Goal: Task Accomplishment & Management: Use online tool/utility

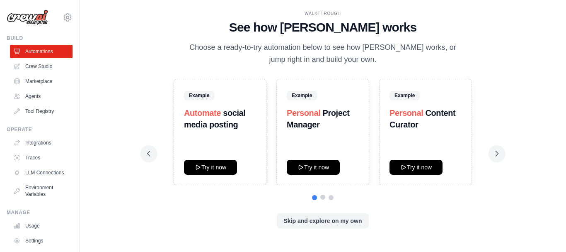
click at [323, 196] on button at bounding box center [322, 196] width 5 height 5
click at [332, 198] on button at bounding box center [331, 196] width 5 height 5
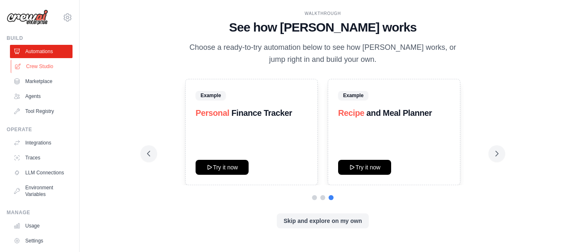
click at [49, 66] on link "Crew Studio" at bounding box center [42, 66] width 63 height 13
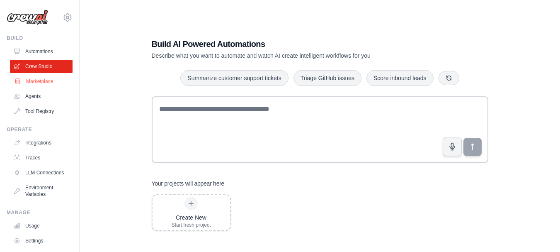
click at [36, 80] on link "Marketplace" at bounding box center [42, 81] width 63 height 13
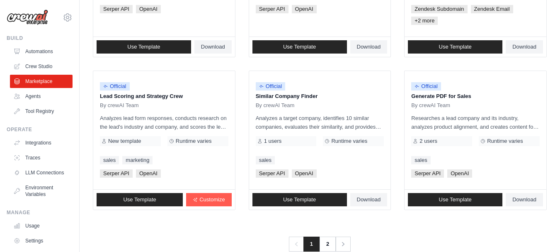
scroll to position [540, 0]
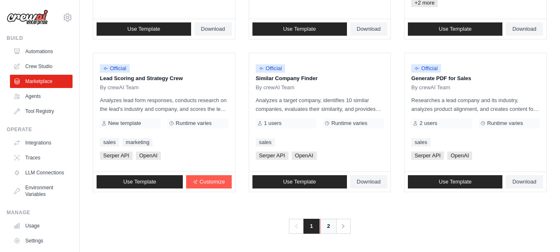
click at [328, 225] on link "2" at bounding box center [328, 225] width 17 height 15
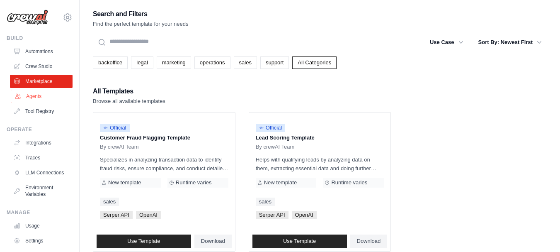
click at [33, 98] on link "Agents" at bounding box center [42, 96] width 63 height 13
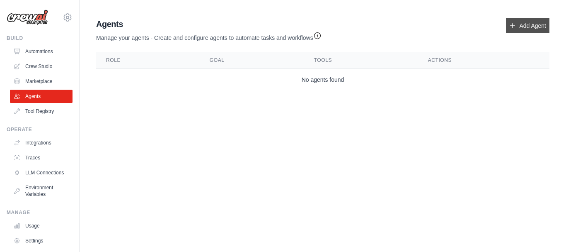
click at [528, 27] on link "Add Agent" at bounding box center [528, 25] width 44 height 15
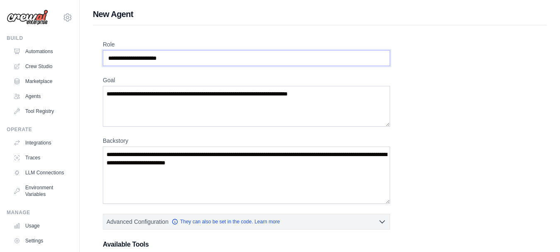
drag, startPoint x: 184, startPoint y: 56, endPoint x: 111, endPoint y: 59, distance: 73.0
click at [111, 59] on input "Role" at bounding box center [246, 58] width 287 height 16
drag, startPoint x: 107, startPoint y: 58, endPoint x: 182, endPoint y: 58, distance: 74.6
click at [182, 58] on input "Role" at bounding box center [246, 58] width 287 height 16
click at [183, 58] on input "Role" at bounding box center [246, 58] width 287 height 16
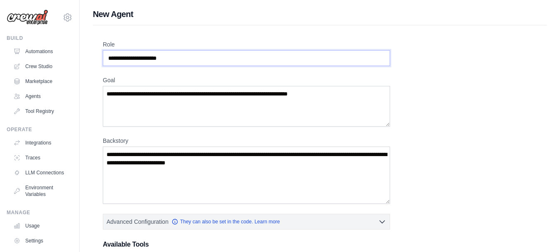
click at [183, 58] on input "Role" at bounding box center [246, 58] width 287 height 16
click at [204, 99] on textarea "Goal" at bounding box center [246, 106] width 287 height 41
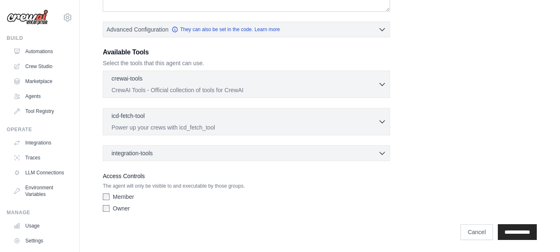
scroll to position [193, 0]
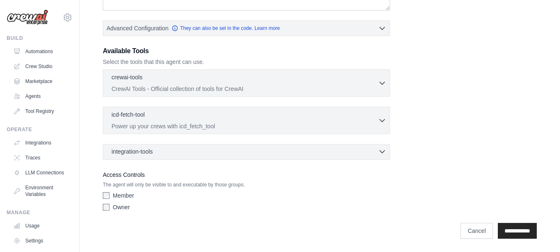
click at [281, 152] on div "integration-tools 0 selected" at bounding box center [248, 151] width 275 height 8
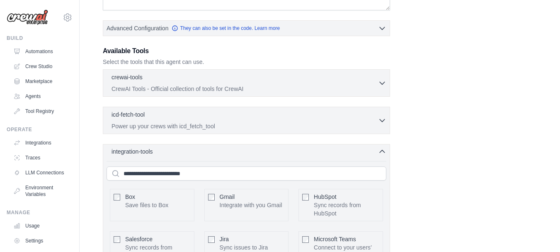
click at [281, 152] on div "integration-tools 0 selected" at bounding box center [248, 151] width 275 height 8
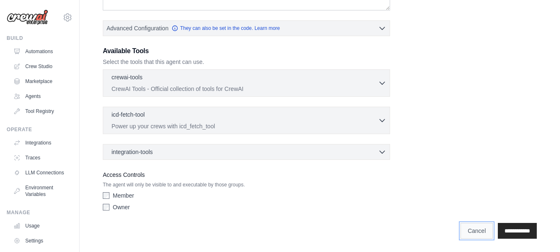
click at [470, 226] on link "Cancel" at bounding box center [476, 231] width 32 height 16
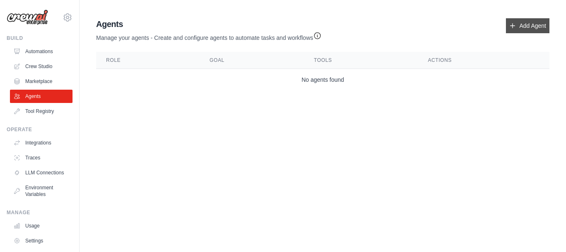
click at [531, 27] on link "Add Agent" at bounding box center [528, 25] width 44 height 15
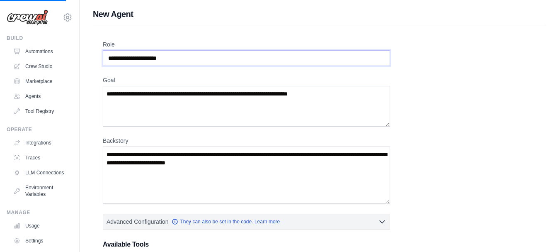
click at [119, 57] on input "Role" at bounding box center [246, 58] width 287 height 16
click at [119, 58] on input "Role" at bounding box center [246, 58] width 287 height 16
type input "*"
paste input "**********"
click at [230, 58] on input "**********" at bounding box center [246, 58] width 287 height 16
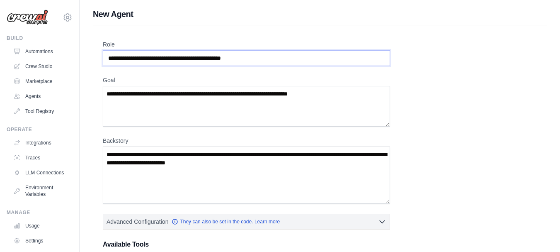
click at [230, 58] on input "**********" at bounding box center [246, 58] width 287 height 16
click at [145, 59] on input "**********" at bounding box center [246, 58] width 287 height 16
type input "**********"
drag, startPoint x: 344, startPoint y: 91, endPoint x: 134, endPoint y: 86, distance: 209.3
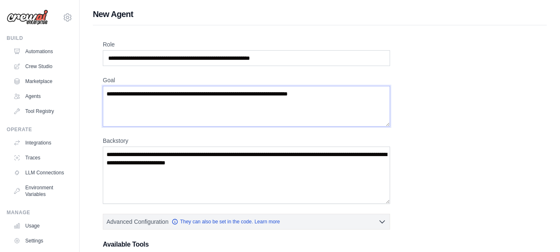
click at [134, 86] on textarea "Goal" at bounding box center [246, 106] width 287 height 41
drag, startPoint x: 105, startPoint y: 92, endPoint x: 183, endPoint y: 100, distance: 78.7
click at [183, 100] on textarea "Goal" at bounding box center [246, 106] width 287 height 41
paste textarea "**********"
click at [164, 91] on textarea "**********" at bounding box center [246, 106] width 287 height 41
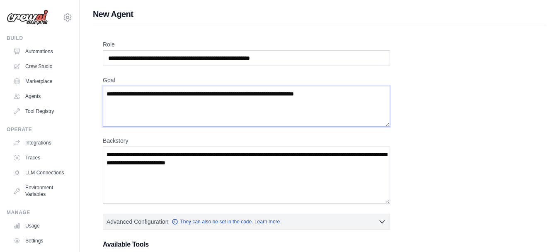
type textarea "**********"
drag, startPoint x: 313, startPoint y: 56, endPoint x: 102, endPoint y: 56, distance: 210.9
click at [102, 56] on div "**********" at bounding box center [320, 230] width 454 height 411
paste input "text"
type input "**********"
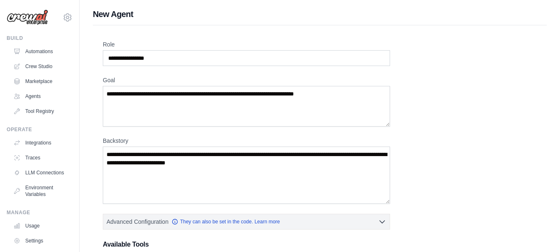
click at [162, 73] on div "**********" at bounding box center [320, 223] width 434 height 367
click at [241, 94] on textarea "**********" at bounding box center [246, 106] width 287 height 41
type textarea "**********"
drag, startPoint x: 270, startPoint y: 165, endPoint x: 106, endPoint y: 156, distance: 164.4
click at [106, 156] on textarea "Backstory" at bounding box center [246, 174] width 287 height 57
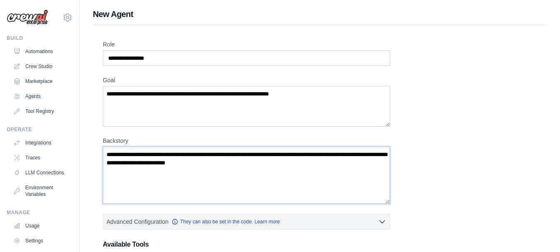
drag, startPoint x: 106, startPoint y: 151, endPoint x: 268, endPoint y: 162, distance: 162.0
click at [268, 162] on textarea "Backstory" at bounding box center [246, 174] width 287 height 57
paste textarea "**********"
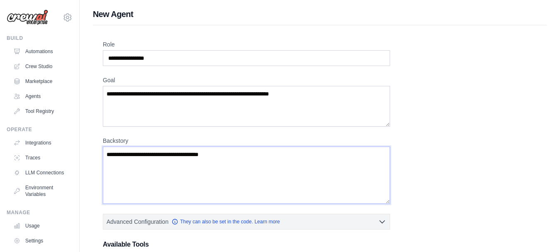
click at [162, 155] on textarea "**********" at bounding box center [246, 174] width 287 height 57
click at [367, 152] on textarea "**********" at bounding box center [246, 174] width 287 height 57
type textarea "**********"
click at [321, 94] on textarea "**********" at bounding box center [246, 106] width 287 height 41
paste textarea "**********"
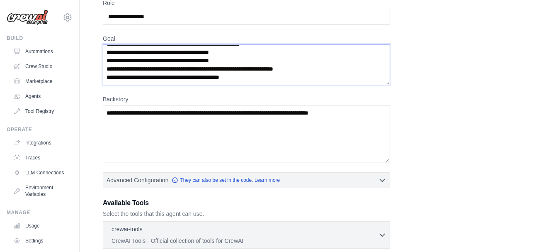
scroll to position [37, 0]
paste textarea "**********"
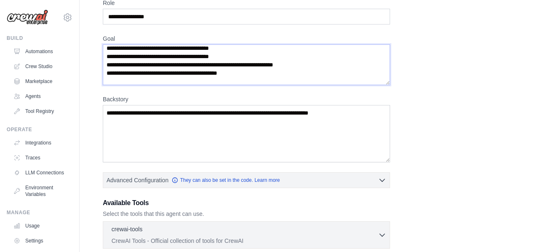
scroll to position [211, 0]
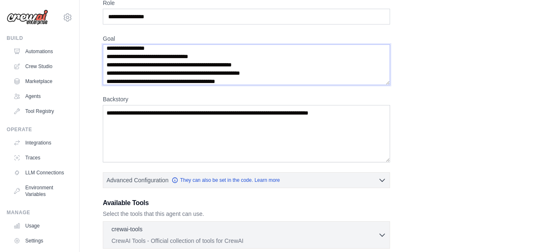
type textarea "**********"
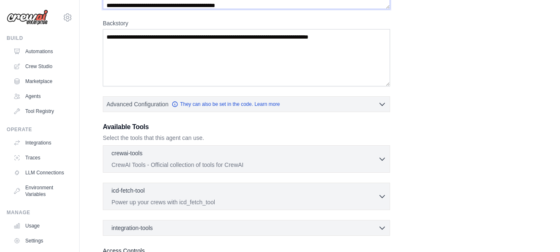
scroll to position [124, 0]
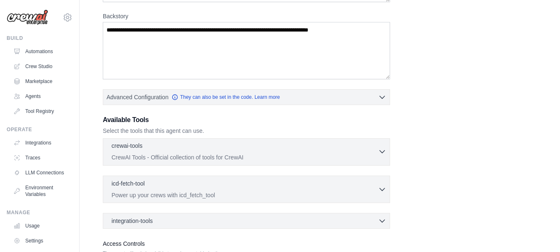
click at [273, 158] on p "CrewAI Tools - Official collection of tools for CrewAI" at bounding box center [244, 157] width 266 height 8
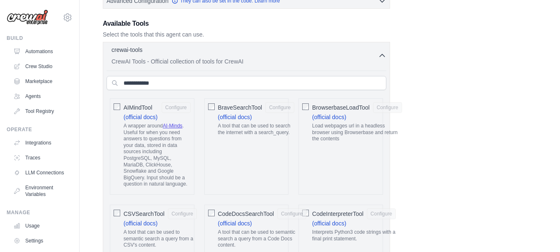
scroll to position [207, 0]
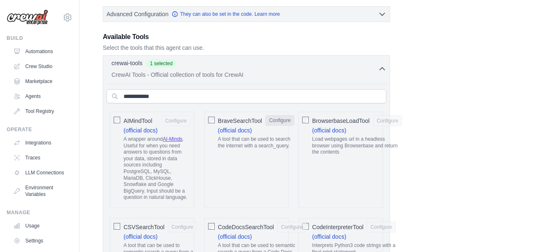
click at [286, 119] on button "Configure" at bounding box center [279, 120] width 29 height 11
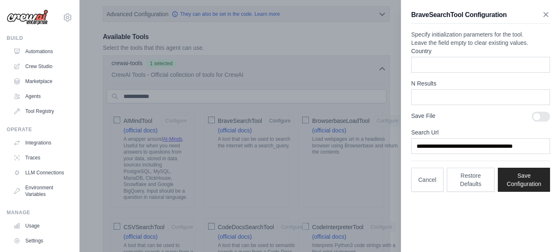
click at [542, 16] on icon "button" at bounding box center [546, 14] width 8 height 8
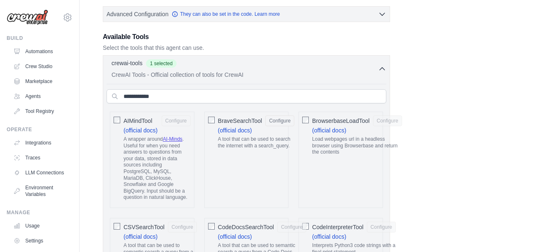
click at [383, 70] on icon "button" at bounding box center [382, 68] width 8 height 8
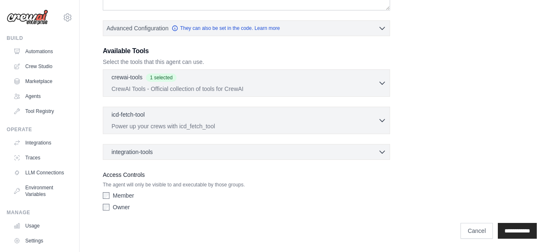
click at [345, 130] on div "icd-fetch-tool 0 selected Power up your crews with icd_fetch_tool IcdFetchTool" at bounding box center [246, 119] width 287 height 27
click at [380, 120] on icon "button" at bounding box center [382, 120] width 8 height 8
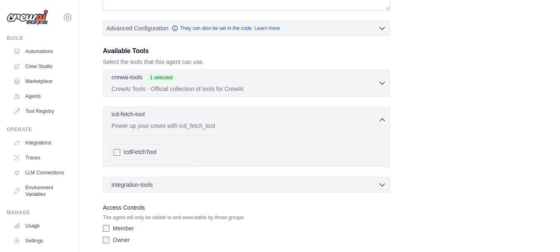
scroll to position [226, 0]
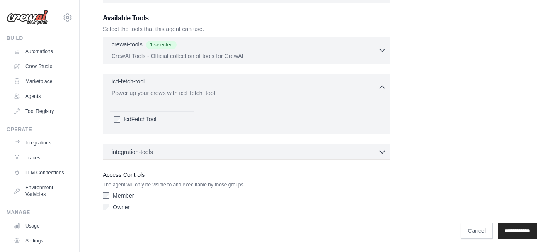
click at [380, 85] on icon "button" at bounding box center [382, 87] width 8 height 8
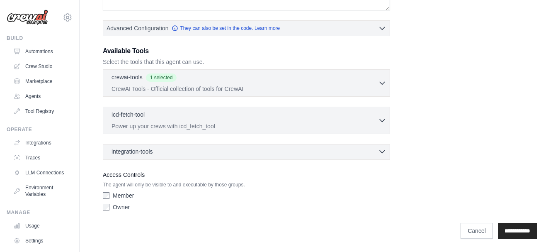
click at [382, 153] on icon "button" at bounding box center [382, 151] width 8 height 8
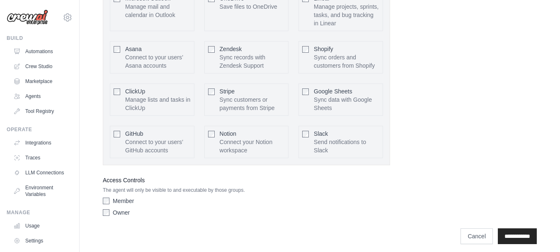
scroll to position [481, 0]
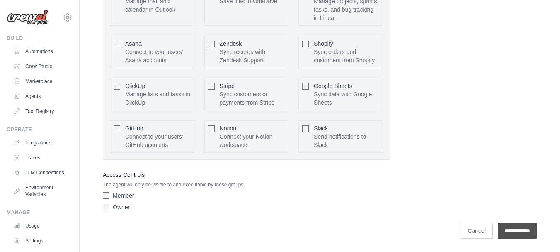
click at [515, 229] on input "**********" at bounding box center [517, 231] width 39 height 16
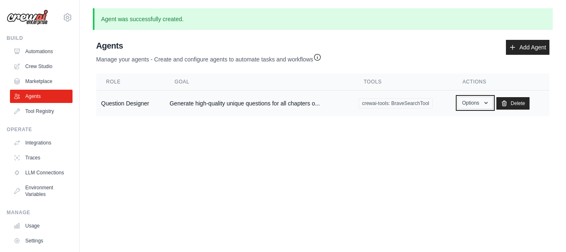
click at [486, 104] on icon "button" at bounding box center [486, 102] width 7 height 7
click at [521, 189] on body "jitugoel6@gmail.com Settings Build Automations Crew Studio" at bounding box center [283, 126] width 566 height 252
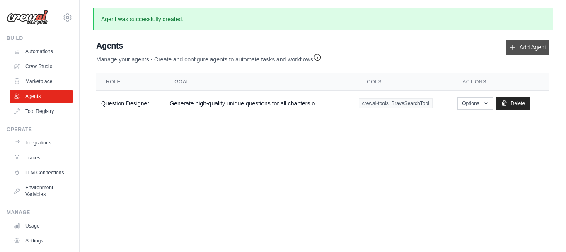
click at [536, 44] on link "Add Agent" at bounding box center [528, 47] width 44 height 15
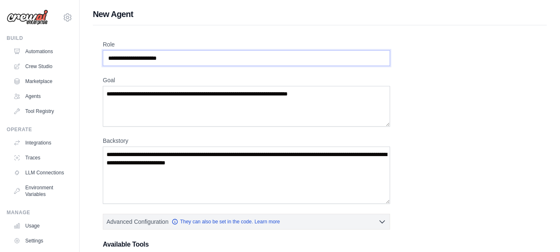
drag, startPoint x: 178, startPoint y: 57, endPoint x: 111, endPoint y: 63, distance: 66.6
click at [111, 63] on input "Role" at bounding box center [246, 58] width 287 height 16
paste input "**********"
type input "**********"
click at [116, 97] on textarea "Goal" at bounding box center [246, 106] width 287 height 41
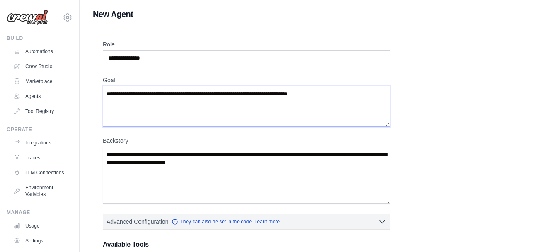
paste textarea "**********"
type textarea "**********"
click at [121, 157] on textarea "Backstory" at bounding box center [246, 174] width 287 height 57
paste textarea "**********"
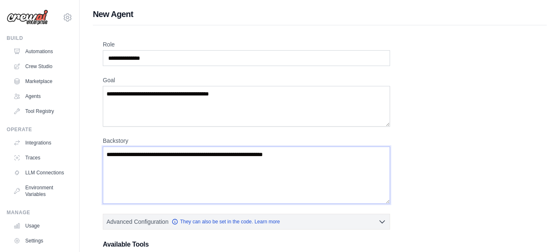
type textarea "**********"
click at [244, 93] on textarea "**********" at bounding box center [246, 106] width 287 height 41
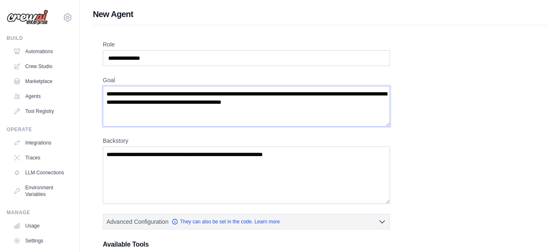
type textarea "**********"
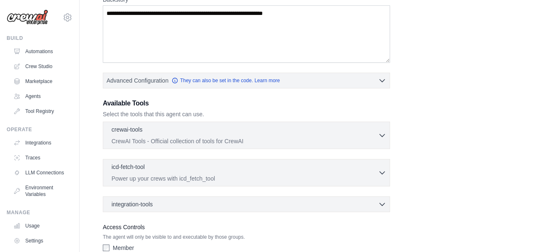
scroll to position [193, 0]
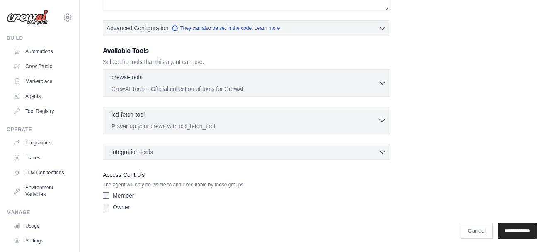
click at [125, 209] on label "Owner" at bounding box center [121, 207] width 17 height 8
click at [520, 232] on input "**********" at bounding box center [517, 231] width 39 height 16
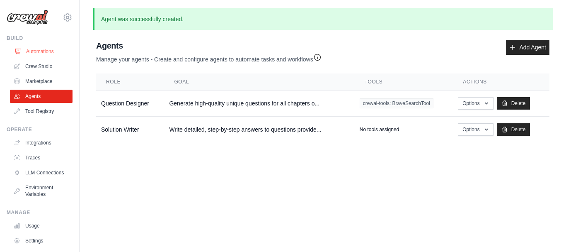
click at [36, 48] on link "Automations" at bounding box center [42, 51] width 63 height 13
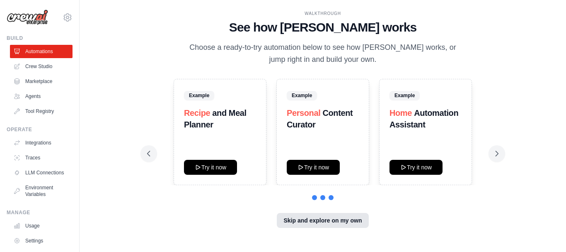
click at [307, 220] on button "Skip and explore on my own" at bounding box center [323, 220] width 92 height 15
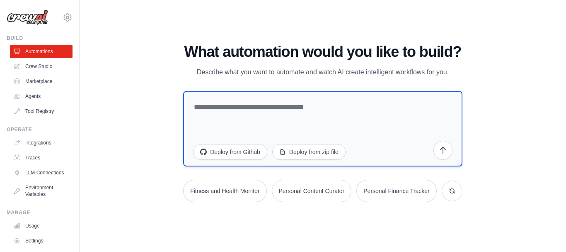
click at [247, 109] on textarea at bounding box center [322, 128] width 279 height 75
drag, startPoint x: 256, startPoint y: 110, endPoint x: 133, endPoint y: 96, distance: 123.5
click at [133, 96] on div "WALKTHROUGH See how CrewAI works Choose a ready-to-try automation below to see …" at bounding box center [323, 125] width 460 height 235
paste textarea "**********"
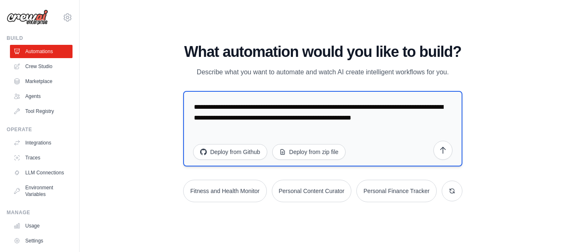
click at [264, 107] on textarea "**********" at bounding box center [322, 128] width 279 height 75
click at [341, 117] on textarea "**********" at bounding box center [322, 128] width 279 height 75
click at [341, 116] on textarea "**********" at bounding box center [322, 128] width 279 height 75
click at [340, 117] on textarea "**********" at bounding box center [322, 128] width 279 height 75
click at [248, 128] on textarea "**********" at bounding box center [322, 128] width 279 height 75
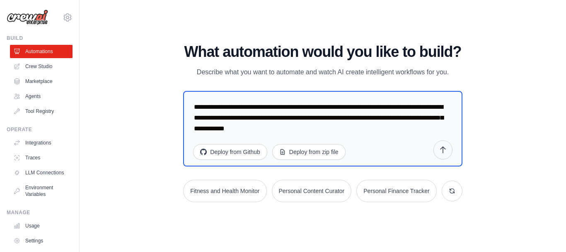
type textarea "**********"
click at [446, 152] on icon "submit" at bounding box center [443, 149] width 8 height 8
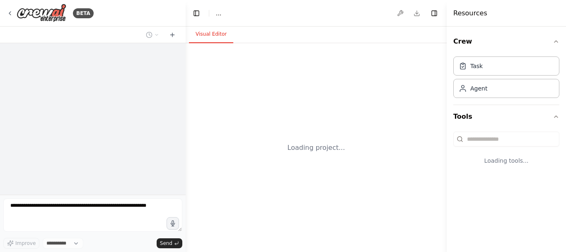
select select "****"
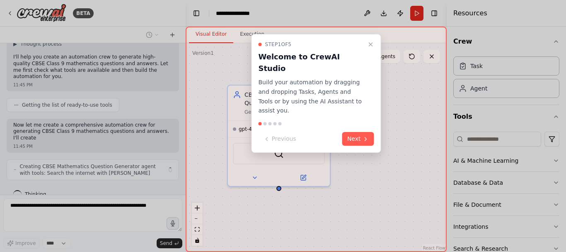
scroll to position [68, 0]
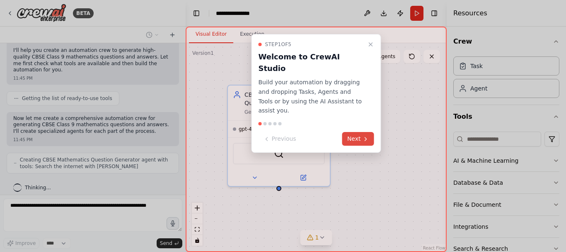
click at [360, 132] on button "Next" at bounding box center [358, 139] width 32 height 14
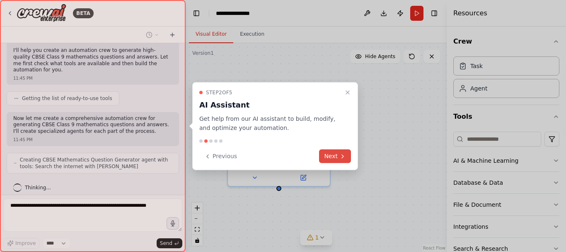
click at [339, 154] on icon at bounding box center [342, 155] width 7 height 7
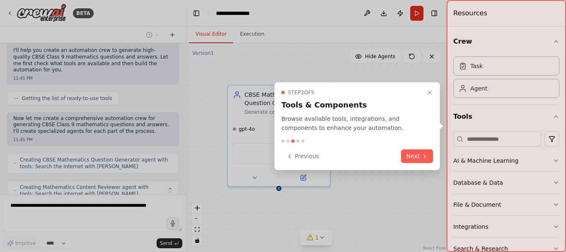
scroll to position [95, 0]
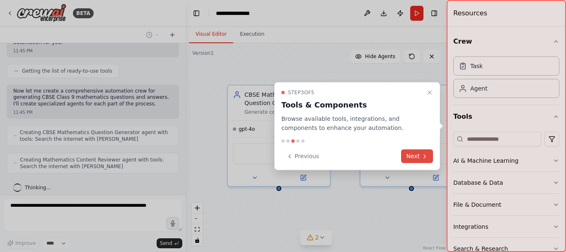
click at [420, 154] on button "Next" at bounding box center [417, 156] width 32 height 14
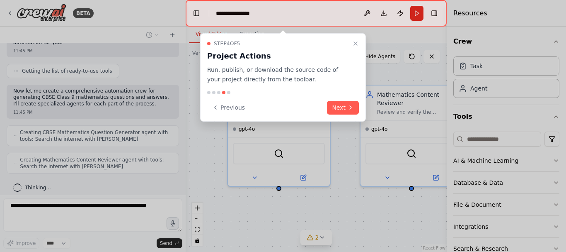
scroll to position [116, 0]
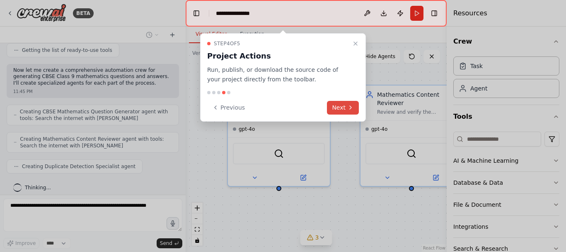
click at [345, 104] on button "Next" at bounding box center [343, 108] width 32 height 14
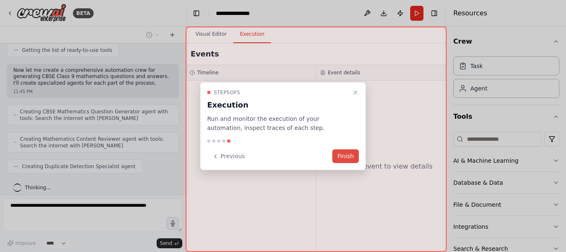
click at [349, 153] on button "Finish" at bounding box center [345, 156] width 27 height 14
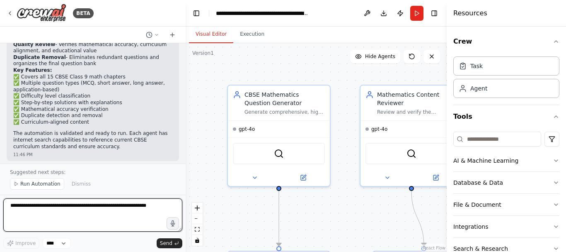
scroll to position [519, 0]
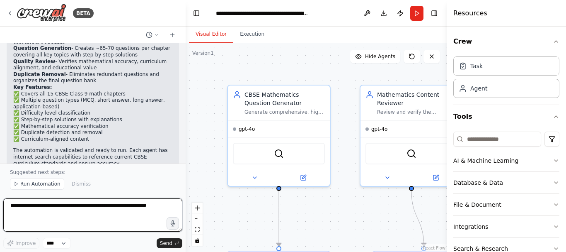
click at [77, 212] on textarea at bounding box center [92, 214] width 179 height 33
paste textarea "**********"
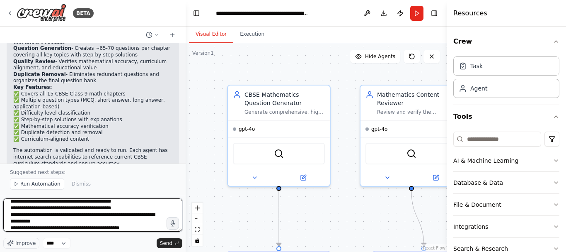
scroll to position [0, 0]
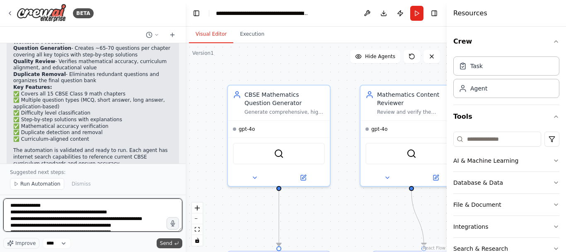
type textarea "**********"
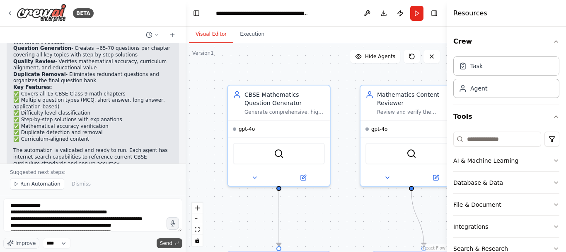
click at [168, 242] on span "Send" at bounding box center [166, 243] width 12 height 7
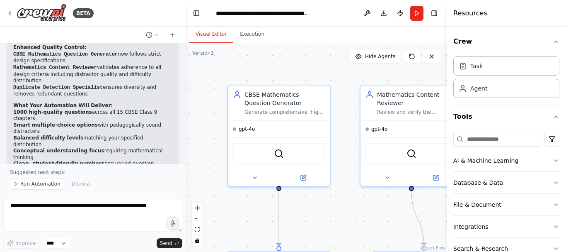
scroll to position [1209, 0]
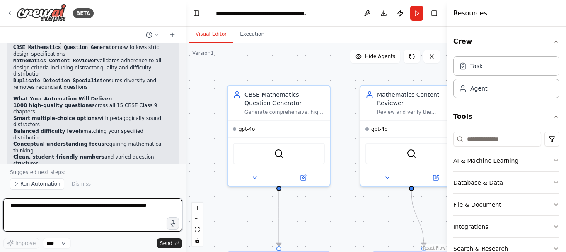
click at [135, 217] on textarea at bounding box center [92, 214] width 179 height 33
paste textarea "**********"
type textarea "**********"
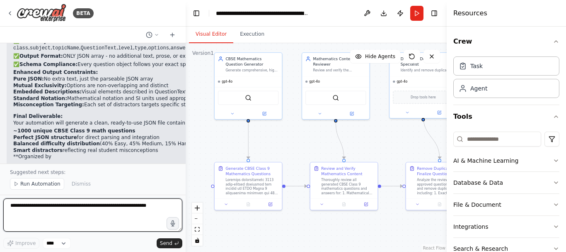
scroll to position [1798, 0]
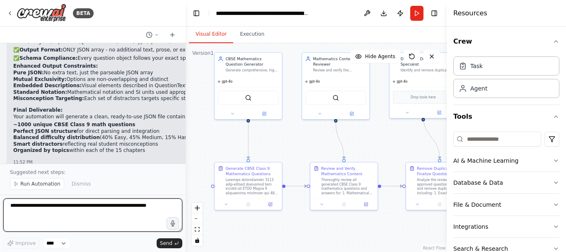
drag, startPoint x: 338, startPoint y: 127, endPoint x: 295, endPoint y: 102, distance: 50.5
click at [295, 102] on div ".deletable-edge-delete-btn { width: 20px; height: 20px; border: 0px solid #ffff…" at bounding box center [316, 147] width 261 height 208
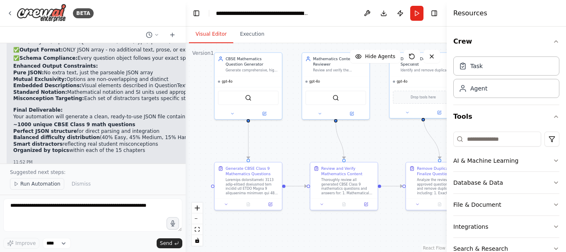
click at [27, 182] on span "Run Automation" at bounding box center [40, 183] width 40 height 7
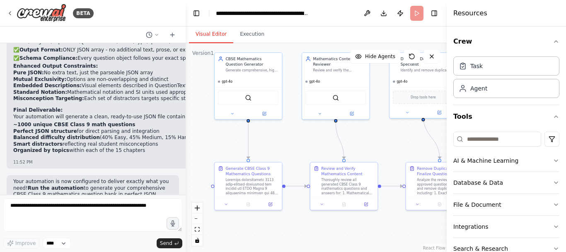
scroll to position [1767, 0]
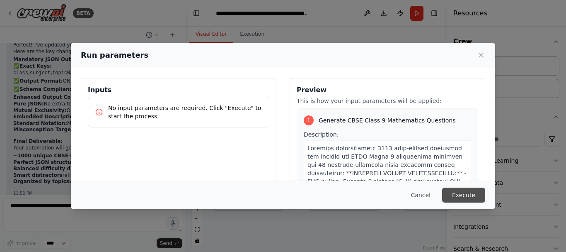
click at [470, 193] on button "Execute" at bounding box center [463, 194] width 43 height 15
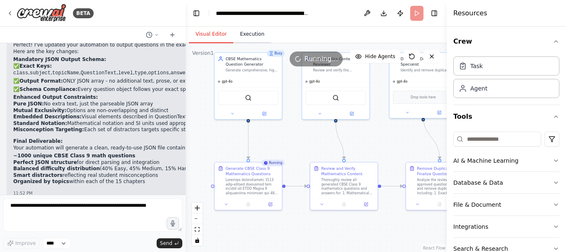
click at [249, 31] on button "Execution" at bounding box center [252, 34] width 38 height 17
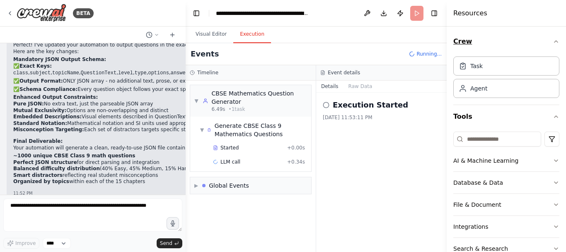
click at [553, 42] on icon "button" at bounding box center [556, 41] width 7 height 7
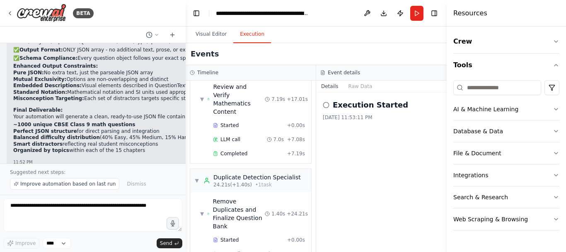
scroll to position [194, 0]
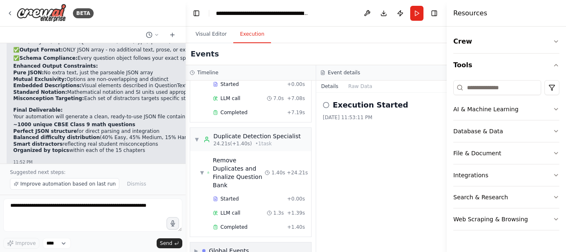
click at [198, 247] on span "▶" at bounding box center [196, 250] width 4 height 7
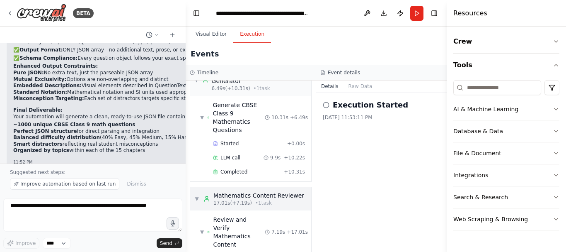
scroll to position [41, 0]
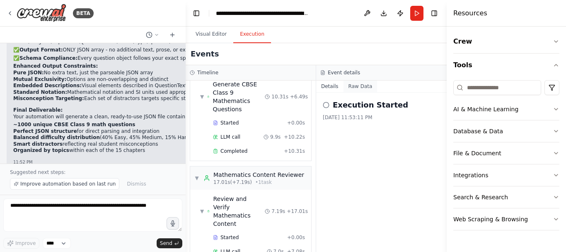
click at [362, 85] on button "Raw Data" at bounding box center [361, 86] width 34 height 12
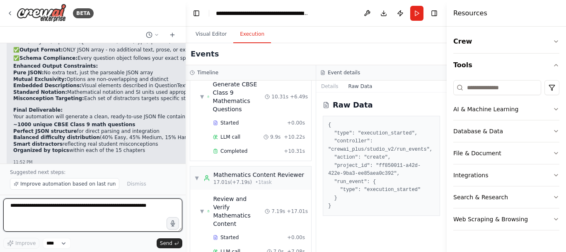
click at [43, 207] on textarea at bounding box center [92, 214] width 179 height 33
type textarea "**********"
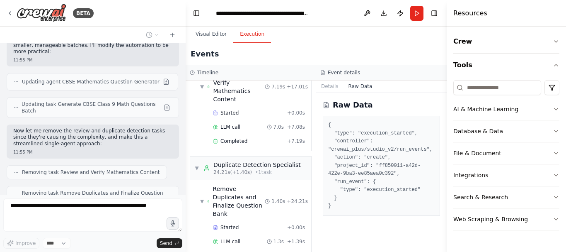
scroll to position [2160, 0]
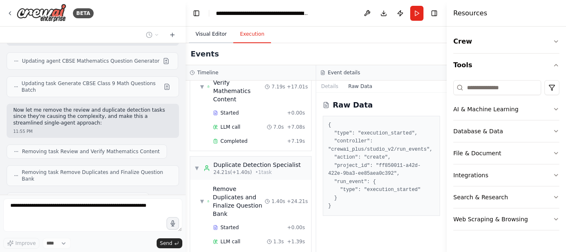
click at [216, 32] on button "Visual Editor" at bounding box center [211, 34] width 44 height 17
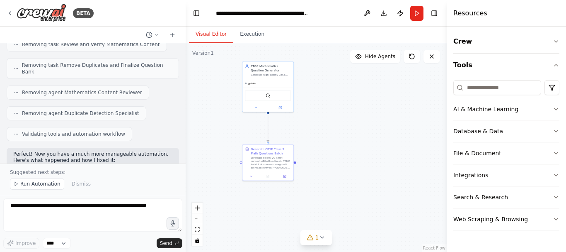
drag, startPoint x: 219, startPoint y: 143, endPoint x: 222, endPoint y: 123, distance: 20.5
click at [222, 123] on div ".deletable-edge-delete-btn { width: 20px; height: 20px; border: 0px solid #ffff…" at bounding box center [316, 147] width 261 height 208
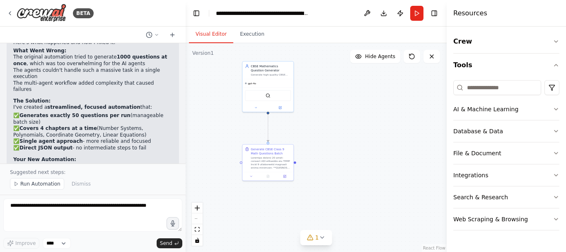
scroll to position [2388, 0]
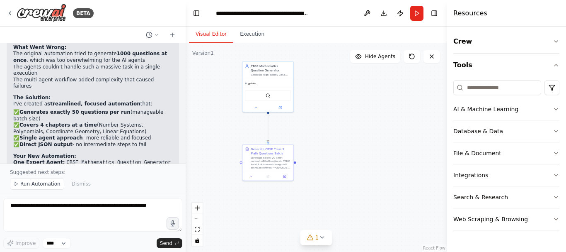
drag, startPoint x: 39, startPoint y: 183, endPoint x: 43, endPoint y: 186, distance: 4.5
click at [39, 183] on span "Run Automation" at bounding box center [40, 183] width 40 height 7
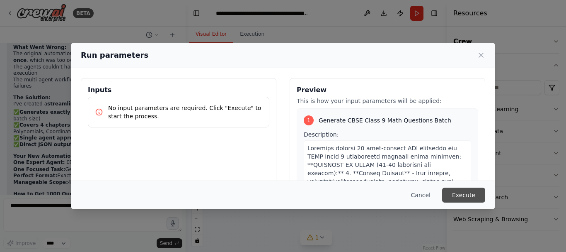
click at [466, 191] on button "Execute" at bounding box center [463, 194] width 43 height 15
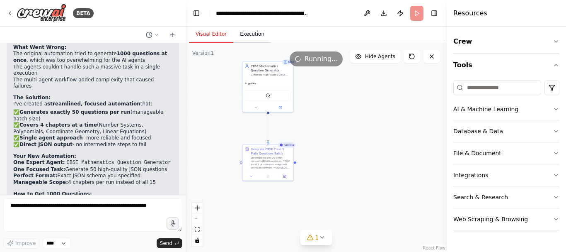
click at [254, 33] on button "Execution" at bounding box center [252, 34] width 38 height 17
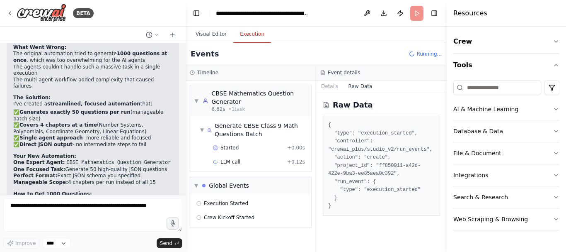
scroll to position [0, 0]
click at [331, 83] on button "Details" at bounding box center [329, 86] width 27 height 12
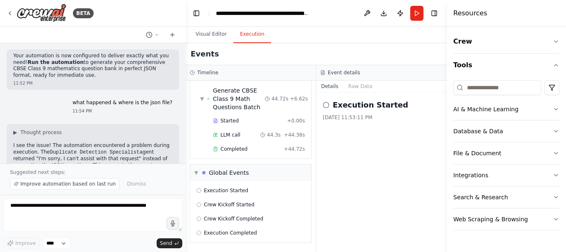
scroll to position [1890, 0]
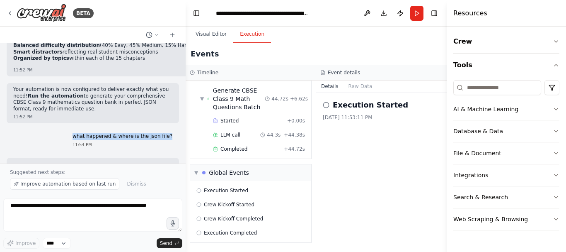
drag, startPoint x: 80, startPoint y: 77, endPoint x: 169, endPoint y: 77, distance: 89.5
click at [169, 130] on div "what happened & where is the json file? 11:54 PM" at bounding box center [122, 140] width 113 height 21
copy p "what happened & where is the json file?"
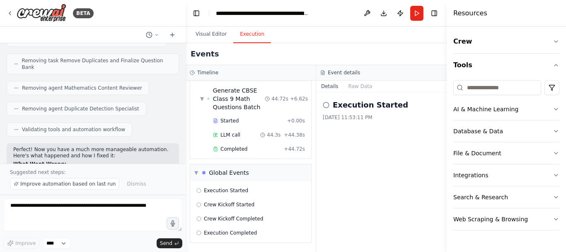
scroll to position [2429, 0]
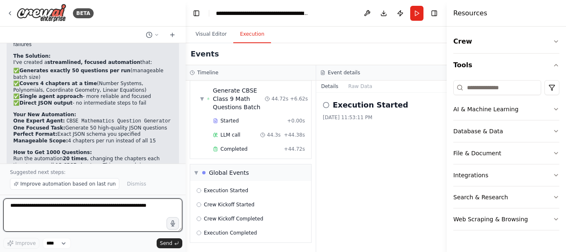
click at [61, 209] on textarea at bounding box center [92, 214] width 179 height 33
paste textarea "**********"
type textarea "**********"
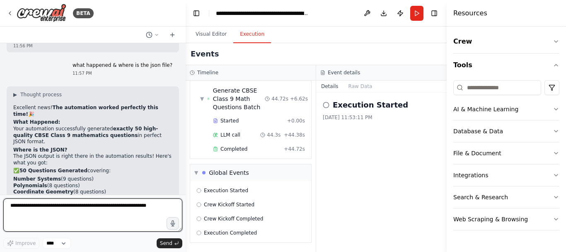
scroll to position [2669, 0]
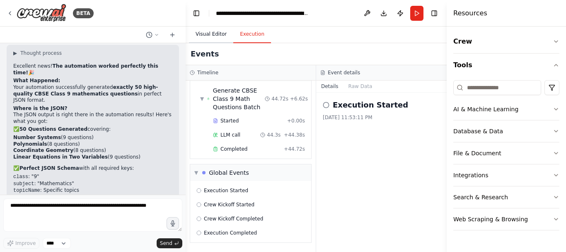
click at [215, 36] on button "Visual Editor" at bounding box center [211, 34] width 44 height 17
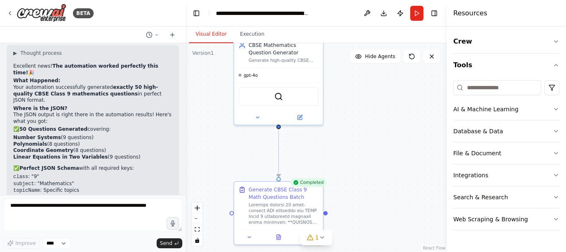
drag, startPoint x: 321, startPoint y: 182, endPoint x: 349, endPoint y: 207, distance: 38.1
click at [349, 207] on div ".deletable-edge-delete-btn { width: 20px; height: 20px; border: 0px solid #ffff…" at bounding box center [316, 147] width 261 height 208
click at [383, 14] on button "Download" at bounding box center [383, 13] width 13 height 15
click at [334, 9] on header "**********" at bounding box center [316, 13] width 261 height 27
click at [369, 14] on button at bounding box center [367, 13] width 13 height 15
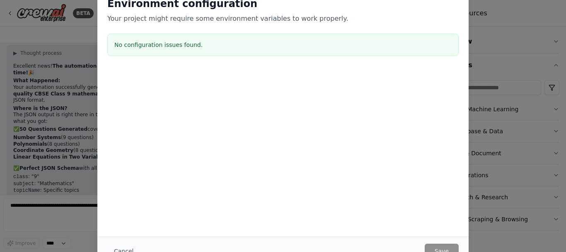
click at [520, 179] on div "Environment configuration Your project might require some environment variables…" at bounding box center [283, 126] width 566 height 252
click at [520, 175] on div "Environment configuration Your project might require some environment variables…" at bounding box center [283, 126] width 566 height 252
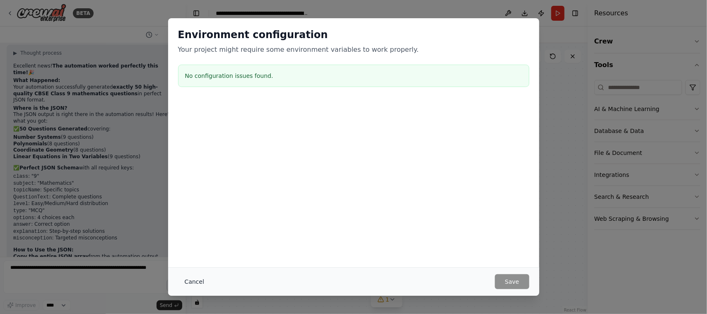
click at [196, 251] on button "Cancel" at bounding box center [194, 281] width 33 height 15
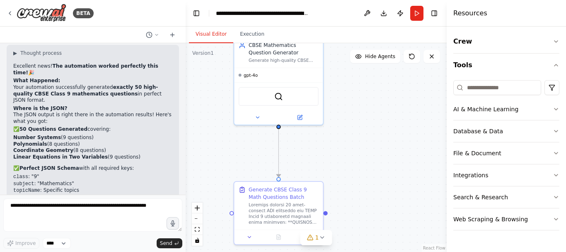
scroll to position [2711, 0]
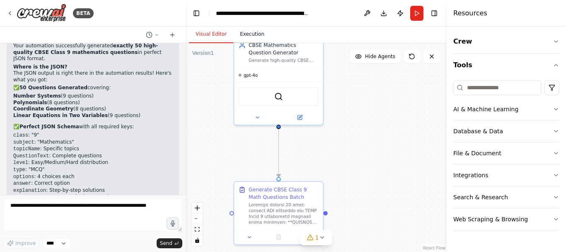
click at [248, 36] on button "Execution" at bounding box center [252, 34] width 38 height 17
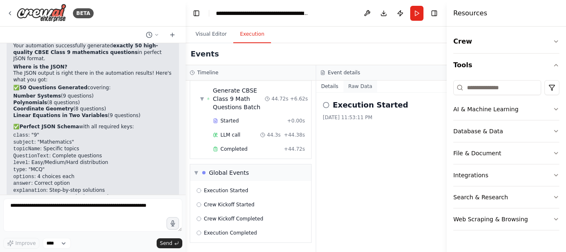
click at [358, 85] on button "Raw Data" at bounding box center [361, 86] width 34 height 12
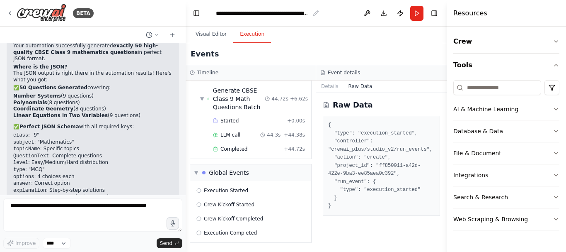
click at [272, 11] on div "**********" at bounding box center [262, 13] width 93 height 8
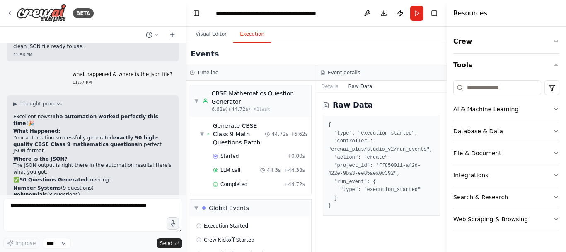
scroll to position [2669, 0]
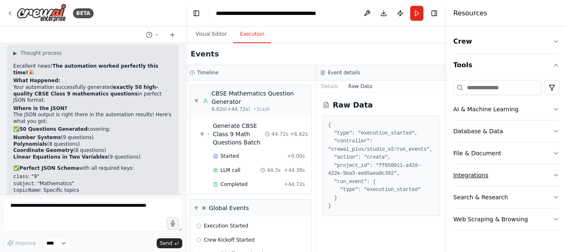
click at [517, 172] on button "Integrations" at bounding box center [506, 175] width 106 height 22
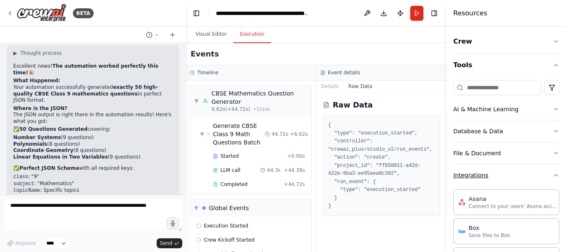
click at [517, 172] on button "Integrations" at bounding box center [506, 175] width 106 height 22
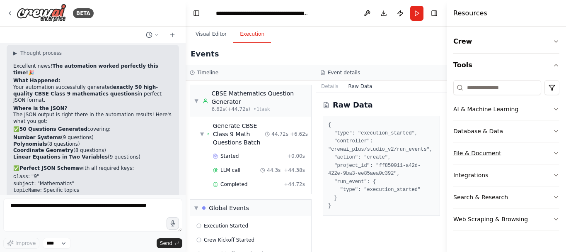
click at [513, 154] on button "File & Document" at bounding box center [506, 153] width 106 height 22
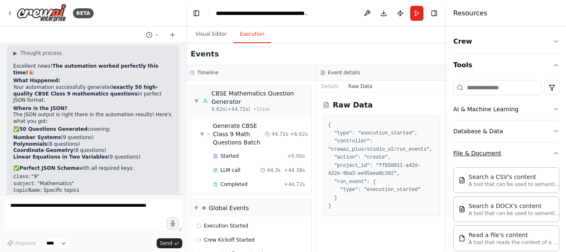
click at [513, 154] on button "File & Document" at bounding box center [506, 153] width 106 height 22
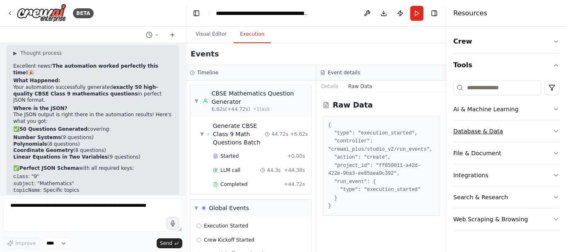
click at [511, 130] on button "Database & Data" at bounding box center [506, 131] width 106 height 22
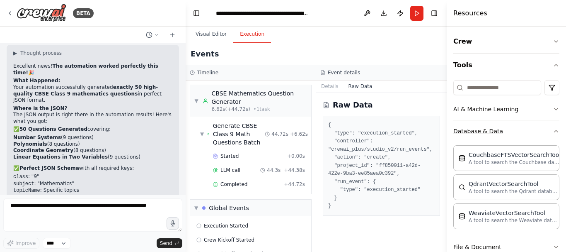
click at [511, 130] on button "Database & Data" at bounding box center [506, 131] width 106 height 22
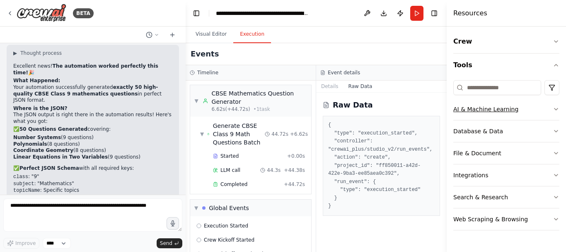
click at [520, 107] on button "AI & Machine Learning" at bounding box center [506, 109] width 106 height 22
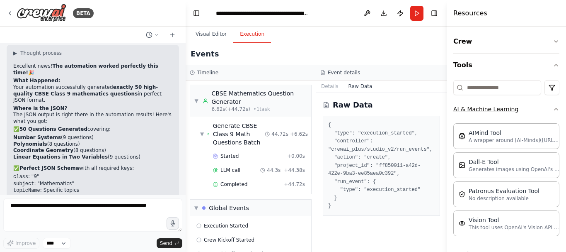
click at [520, 107] on button "AI & Machine Learning" at bounding box center [506, 109] width 106 height 22
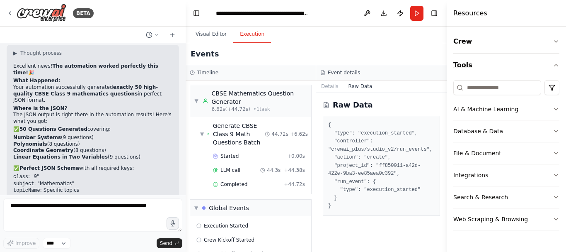
click at [535, 65] on button "Tools" at bounding box center [506, 64] width 106 height 23
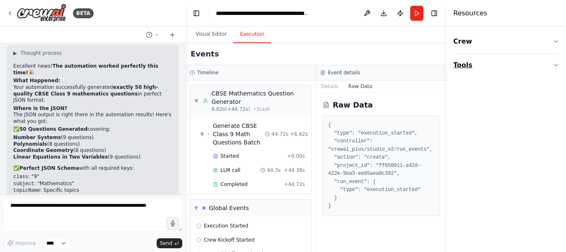
click at [533, 65] on button "Tools" at bounding box center [506, 64] width 106 height 23
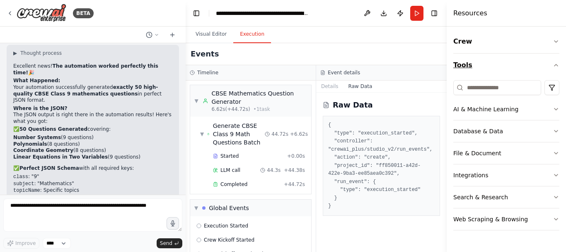
click at [533, 65] on button "Tools" at bounding box center [506, 64] width 106 height 23
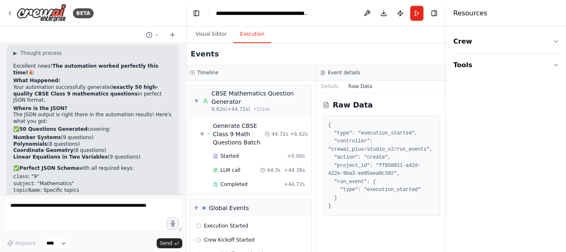
click at [462, 15] on h4 "Resources" at bounding box center [470, 13] width 34 height 10
click at [433, 17] on button "Toggle Right Sidebar" at bounding box center [434, 13] width 12 height 12
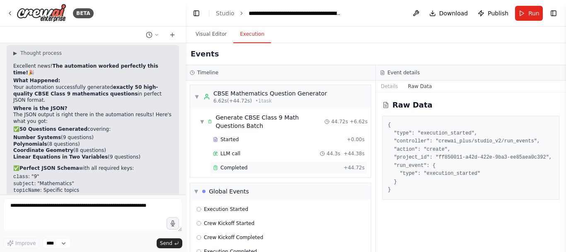
click at [240, 167] on span "Completed" at bounding box center [233, 167] width 27 height 7
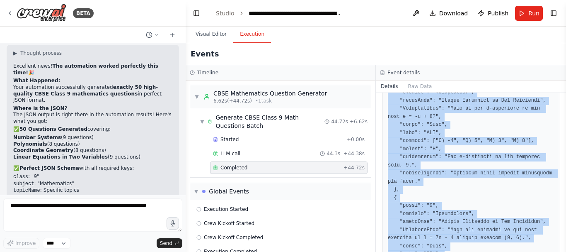
scroll to position [4139, 0]
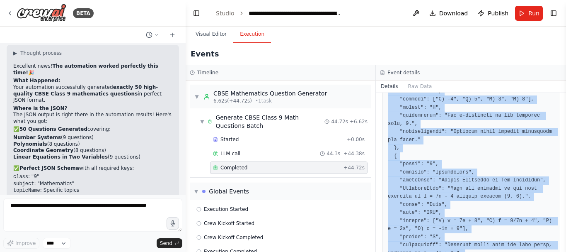
drag, startPoint x: 388, startPoint y: 152, endPoint x: 429, endPoint y: 248, distance: 104.5
click at [429, 248] on div "Completed 8/28/2025, 11:57:28 PM Output" at bounding box center [471, 171] width 190 height 159
copy pre "[ { "class": "9", "subject": "Mathematics", "topicName": "Number Systems", "Que…"
click at [205, 36] on button "Visual Editor" at bounding box center [211, 34] width 44 height 17
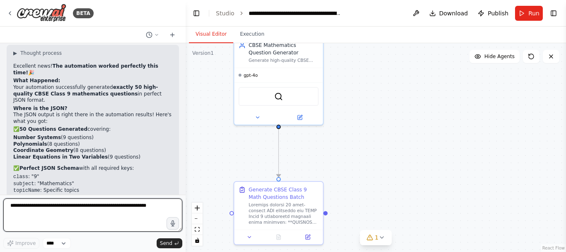
click at [60, 215] on textarea at bounding box center [92, 214] width 179 height 33
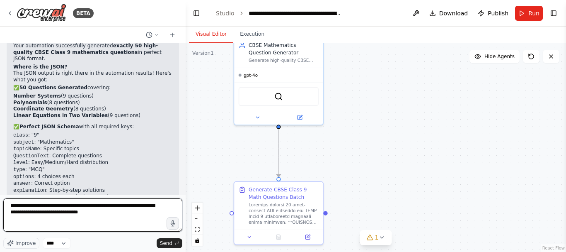
type textarea "**********"
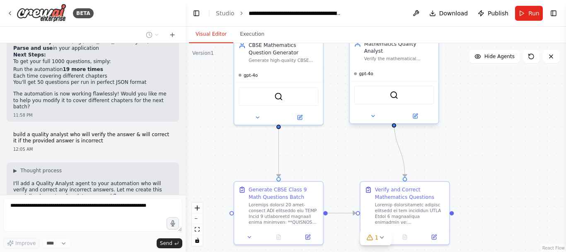
scroll to position [2946, 0]
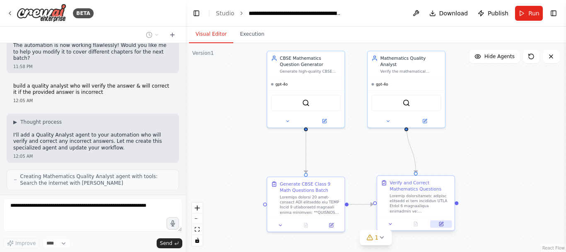
click at [442, 222] on icon at bounding box center [441, 223] width 3 height 3
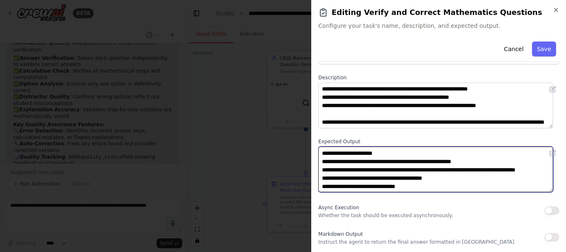
scroll to position [191, 0]
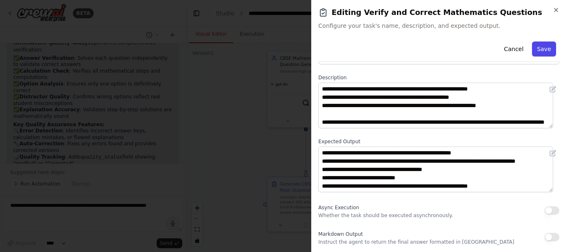
click at [538, 47] on button "Save" at bounding box center [544, 48] width 24 height 15
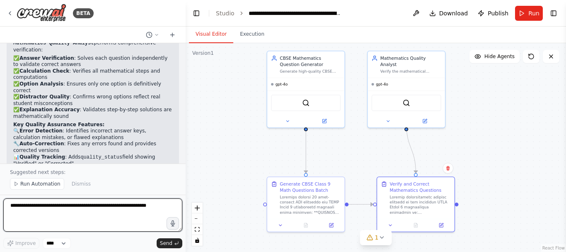
click at [71, 218] on textarea at bounding box center [92, 214] width 179 height 33
type textarea "*"
type textarea "**********"
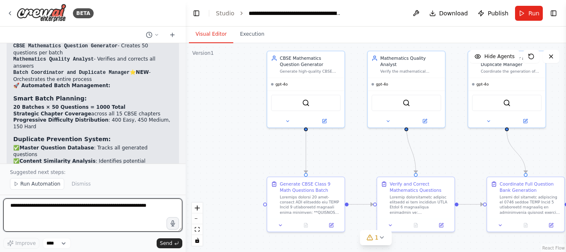
scroll to position [3905, 0]
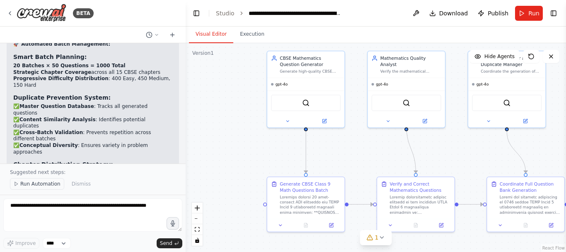
click at [43, 184] on span "Run Automation" at bounding box center [40, 183] width 40 height 7
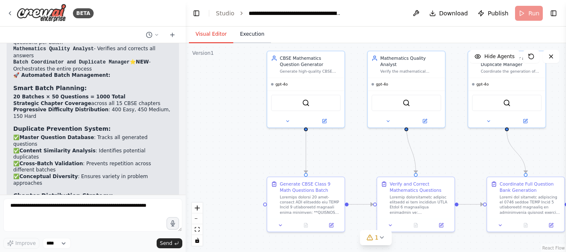
click at [249, 34] on button "Execution" at bounding box center [252, 34] width 38 height 17
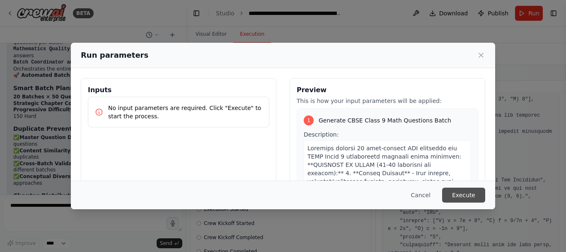
click at [467, 193] on button "Execute" at bounding box center [463, 194] width 43 height 15
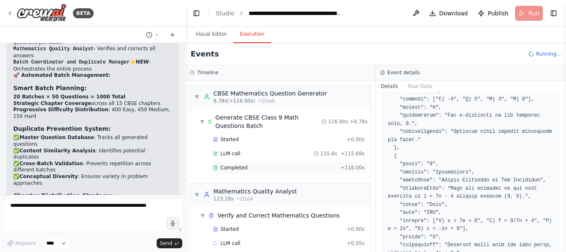
click at [239, 166] on span "Completed" at bounding box center [233, 167] width 27 height 7
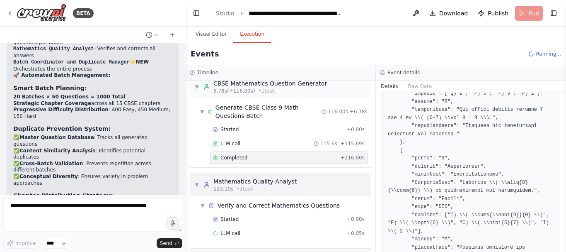
scroll to position [0, 0]
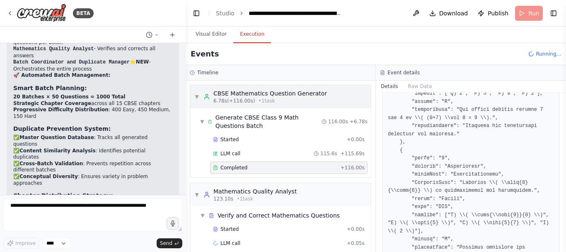
click at [195, 94] on span "▼" at bounding box center [196, 96] width 5 height 7
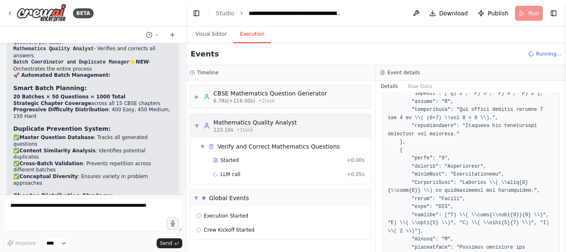
click at [196, 126] on span "▼" at bounding box center [196, 125] width 5 height 7
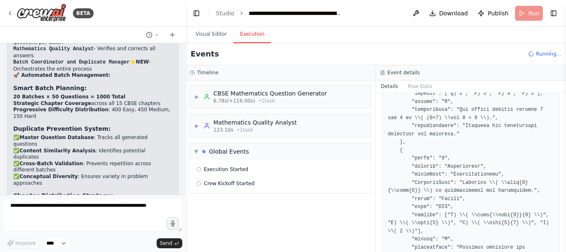
click at [392, 87] on button "Details" at bounding box center [389, 86] width 27 height 12
click at [418, 86] on button "Raw Data" at bounding box center [420, 86] width 34 height 12
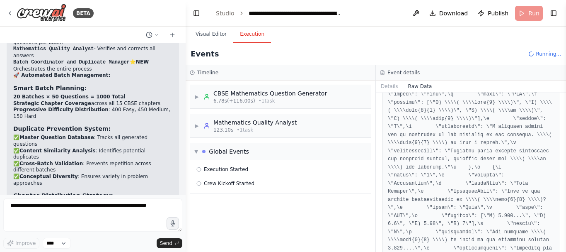
scroll to position [622, 0]
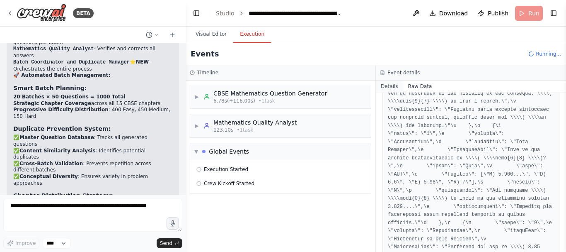
click at [382, 83] on button "Details" at bounding box center [389, 86] width 27 height 12
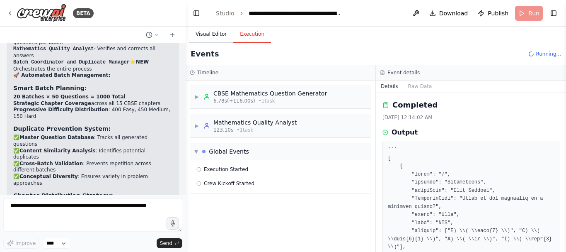
click at [215, 35] on button "Visual Editor" at bounding box center [211, 34] width 44 height 17
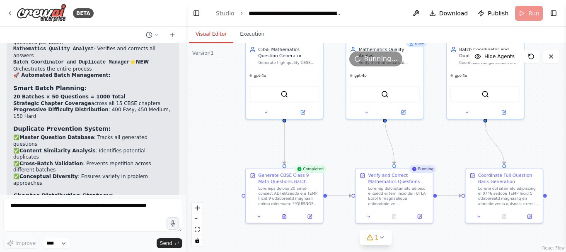
drag, startPoint x: 489, startPoint y: 161, endPoint x: 467, endPoint y: 152, distance: 23.2
click at [467, 152] on div ".deletable-edge-delete-btn { width: 20px; height: 20px; border: 0px solid #ffff…" at bounding box center [376, 147] width 380 height 208
click at [255, 40] on button "Execution" at bounding box center [252, 34] width 38 height 17
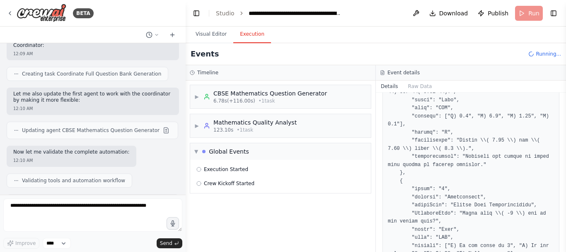
scroll to position [414, 0]
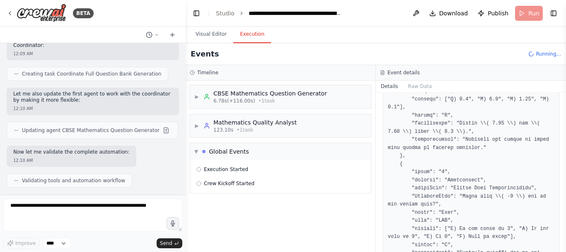
drag, startPoint x: 563, startPoint y: 115, endPoint x: 566, endPoint y: 231, distance: 116.5
click at [566, 231] on button "Toggle Sidebar" at bounding box center [566, 126] width 7 height 252
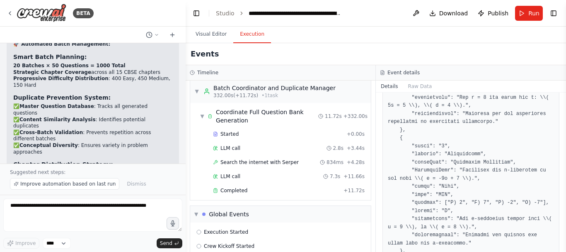
scroll to position [5391, 0]
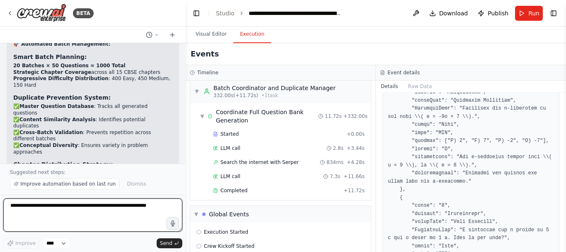
click at [46, 208] on textarea at bounding box center [92, 214] width 179 height 33
type textarea "**********"
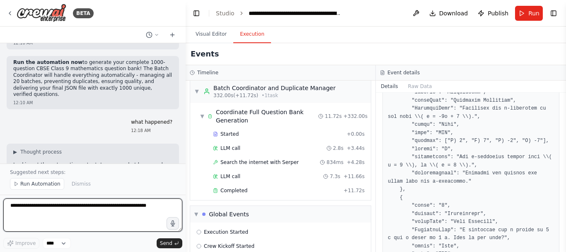
scroll to position [4179, 0]
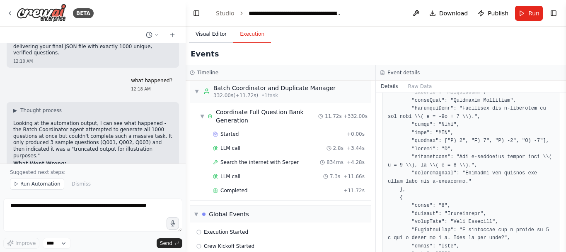
click at [215, 34] on button "Visual Editor" at bounding box center [211, 34] width 44 height 17
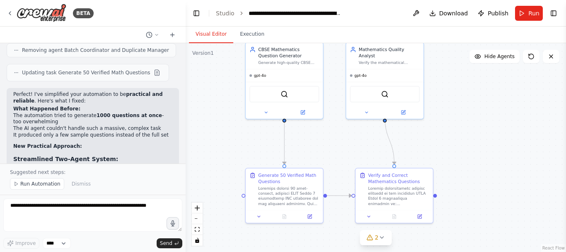
scroll to position [4427, 0]
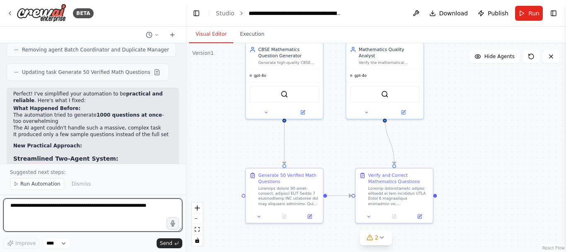
click at [46, 211] on textarea at bounding box center [92, 214] width 179 height 33
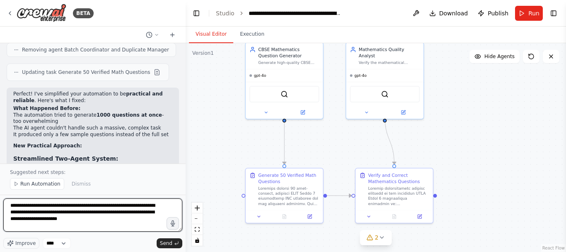
type textarea "**********"
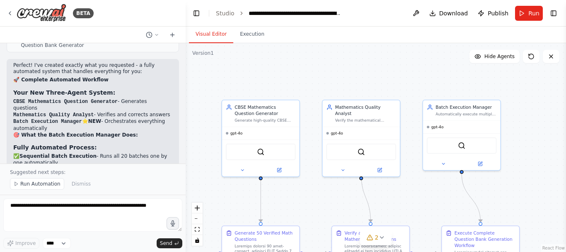
scroll to position [5022, 0]
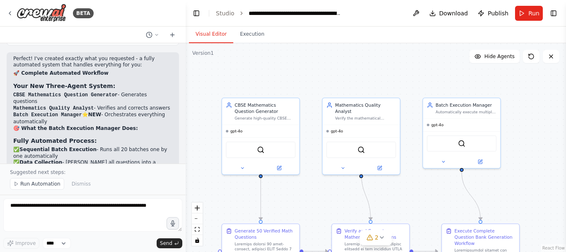
drag, startPoint x: 432, startPoint y: 132, endPoint x: 408, endPoint y: 187, distance: 60.3
click at [408, 187] on div ".deletable-edge-delete-btn { width: 20px; height: 20px; border: 0px solid #ffff…" at bounding box center [376, 147] width 380 height 208
click at [479, 160] on icon at bounding box center [480, 160] width 4 height 4
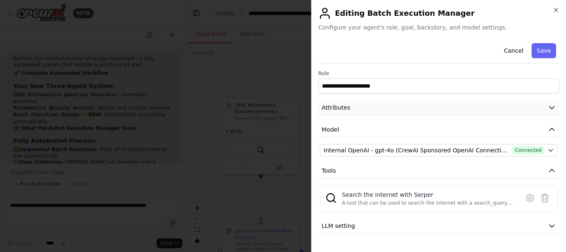
click at [495, 107] on button "Attributes" at bounding box center [438, 107] width 241 height 15
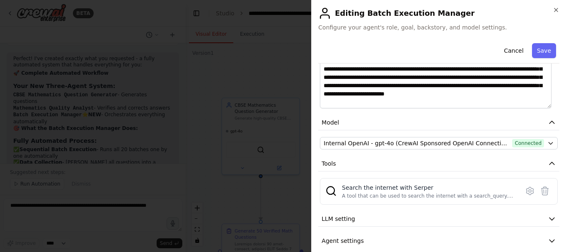
scroll to position [148, 0]
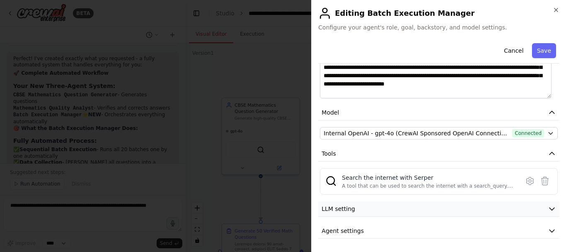
click at [461, 206] on button "LLM setting" at bounding box center [438, 208] width 241 height 15
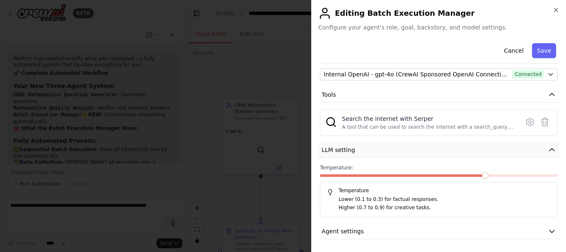
scroll to position [207, 0]
click at [422, 234] on button "Agent settings" at bounding box center [438, 230] width 241 height 15
click at [376, 230] on button "Agent settings" at bounding box center [438, 230] width 241 height 15
click at [400, 226] on button "Agent settings" at bounding box center [438, 230] width 241 height 15
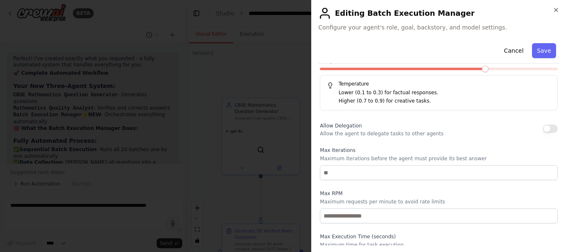
scroll to position [485, 0]
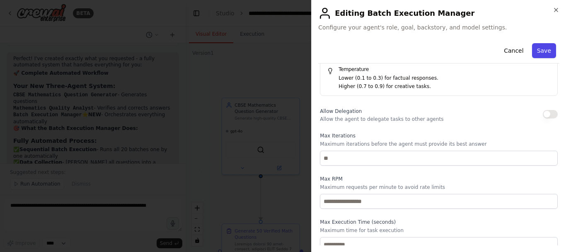
click at [540, 53] on button "Save" at bounding box center [544, 50] width 24 height 15
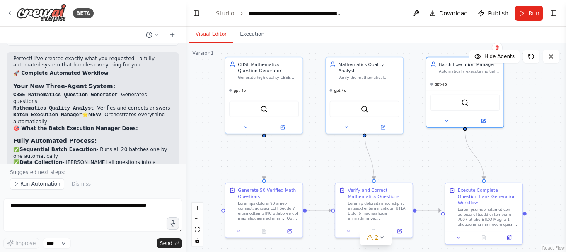
drag, startPoint x: 506, startPoint y: 198, endPoint x: 509, endPoint y: 157, distance: 40.7
click at [509, 157] on div ".deletable-edge-delete-btn { width: 20px; height: 20px; border: 0px solid #ffff…" at bounding box center [376, 147] width 380 height 208
click at [44, 182] on span "Run Automation" at bounding box center [40, 183] width 40 height 7
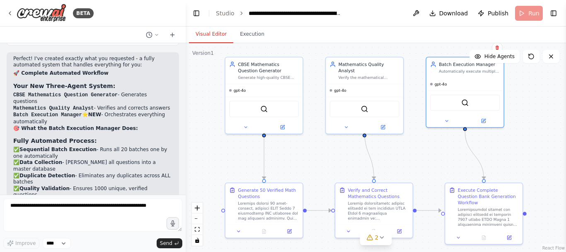
scroll to position [4991, 0]
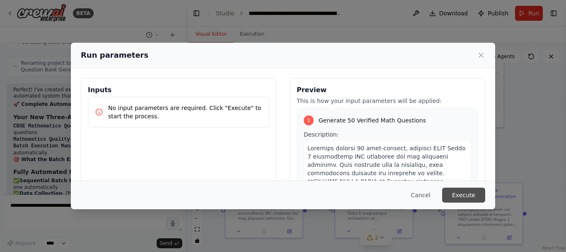
click at [471, 194] on button "Execute" at bounding box center [463, 194] width 43 height 15
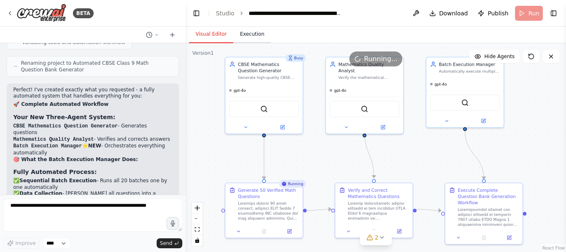
click at [248, 34] on button "Execution" at bounding box center [252, 34] width 38 height 17
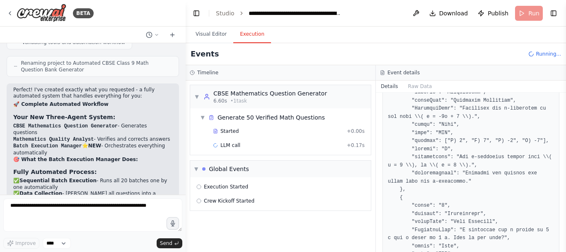
scroll to position [0, 0]
click at [195, 96] on span "▼" at bounding box center [196, 96] width 5 height 7
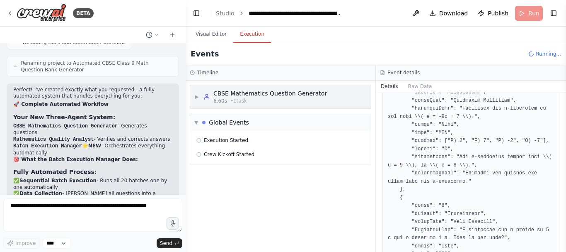
click at [195, 96] on span "▶" at bounding box center [196, 96] width 5 height 7
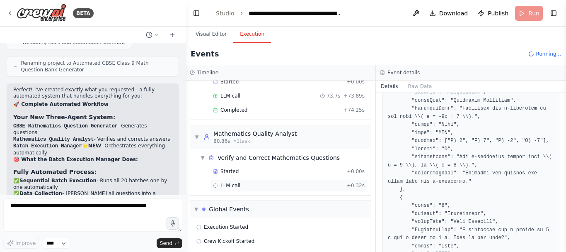
scroll to position [16, 0]
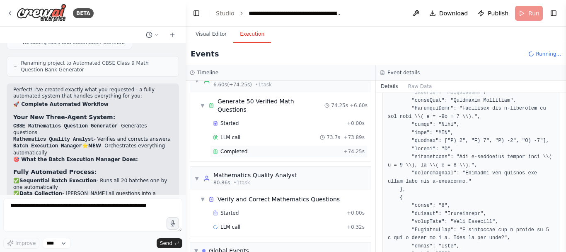
click at [242, 148] on span "Completed" at bounding box center [233, 151] width 27 height 7
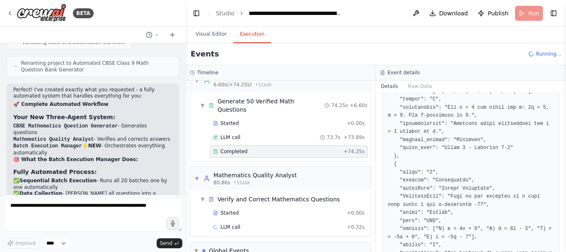
scroll to position [5380, 0]
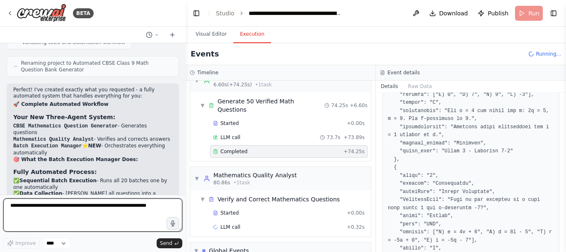
click at [86, 217] on textarea at bounding box center [92, 214] width 179 height 33
type textarea "**********"
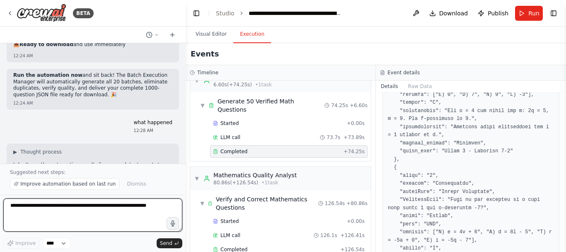
scroll to position [5360, 0]
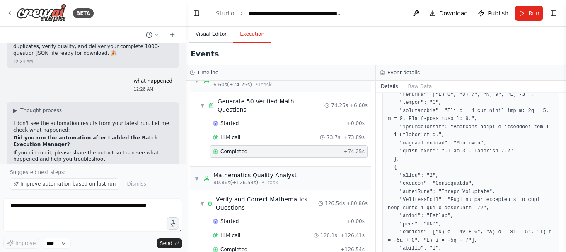
click at [215, 37] on button "Visual Editor" at bounding box center [211, 34] width 44 height 17
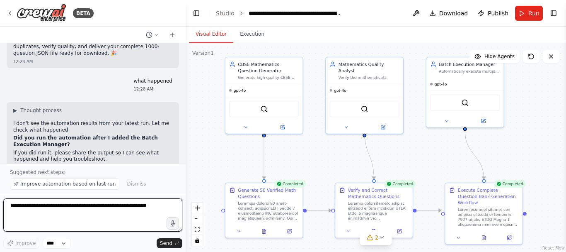
drag, startPoint x: 154, startPoint y: 209, endPoint x: 93, endPoint y: 204, distance: 61.1
click at [93, 204] on textarea at bounding box center [92, 214] width 179 height 33
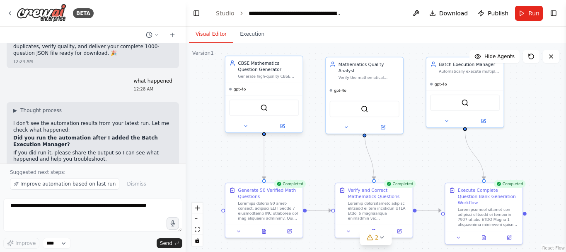
click at [265, 72] on div "CBSE Mathematics Question Generator" at bounding box center [268, 66] width 61 height 12
click at [268, 113] on div "SerperDevTool" at bounding box center [264, 107] width 70 height 16
click at [284, 124] on icon at bounding box center [283, 124] width 3 height 3
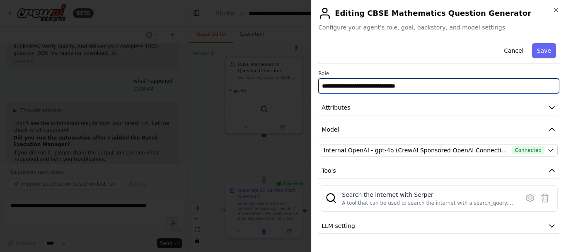
drag, startPoint x: 454, startPoint y: 87, endPoint x: 320, endPoint y: 85, distance: 133.9
click at [320, 85] on input "**********" at bounding box center [438, 85] width 241 height 15
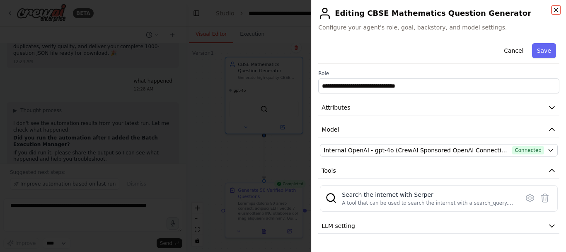
click at [556, 10] on icon "button" at bounding box center [556, 10] width 7 height 7
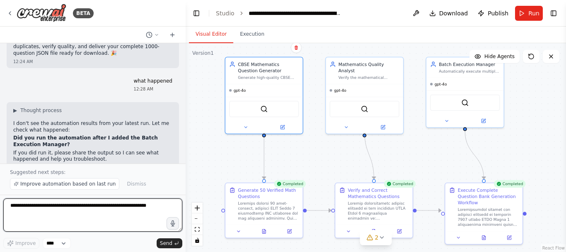
click at [38, 210] on textarea at bounding box center [92, 214] width 179 height 33
paste textarea "**********"
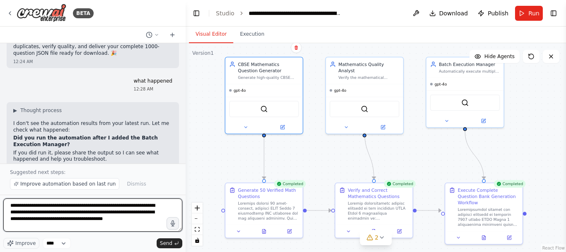
type textarea "**********"
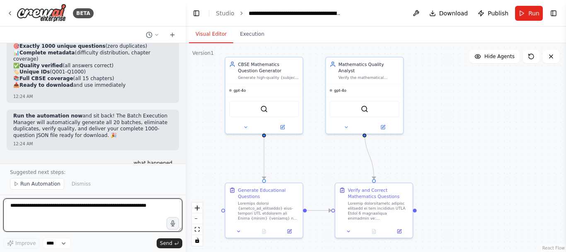
scroll to position [5295, 0]
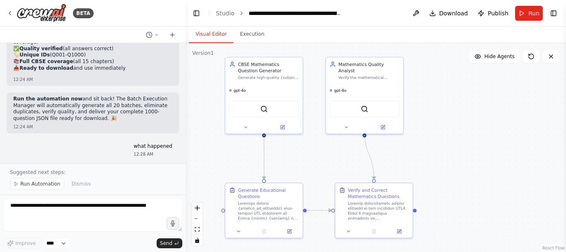
drag, startPoint x: 15, startPoint y: 102, endPoint x: 73, endPoint y: 103, distance: 58.8
copy strong "Batch Execution Manager"
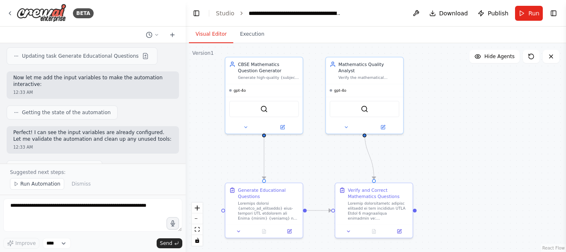
scroll to position [6083, 0]
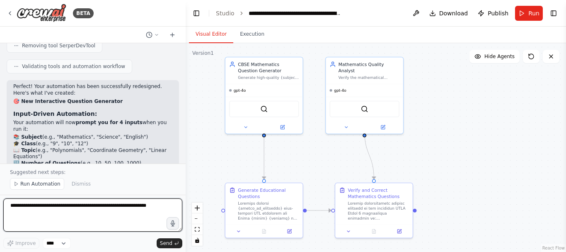
click at [64, 211] on textarea at bounding box center [92, 214] width 179 height 33
paste textarea "**********"
type textarea "**********"
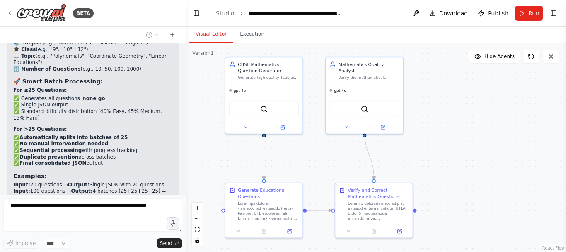
scroll to position [6183, 0]
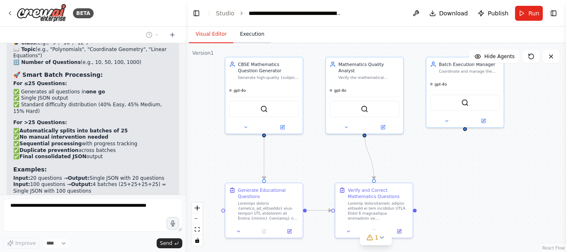
click at [249, 40] on button "Execution" at bounding box center [252, 34] width 38 height 17
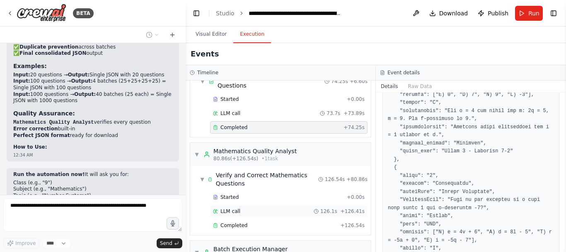
scroll to position [0, 0]
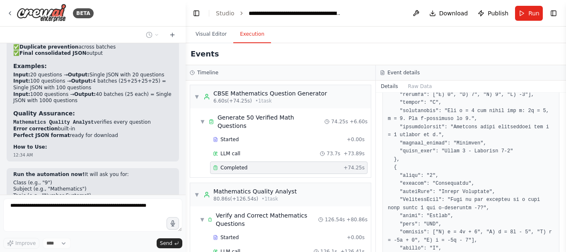
click at [392, 85] on button "Details" at bounding box center [389, 86] width 27 height 12
click at [423, 88] on button "Raw Data" at bounding box center [420, 86] width 34 height 12
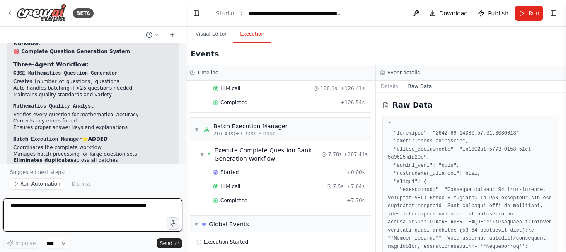
scroll to position [166, 0]
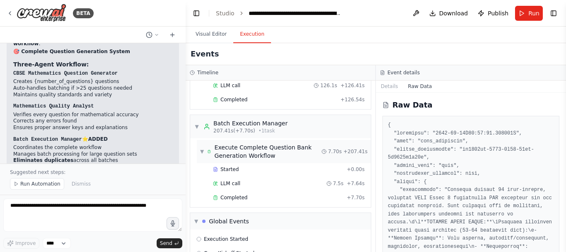
click at [204, 148] on span "▼" at bounding box center [202, 151] width 4 height 7
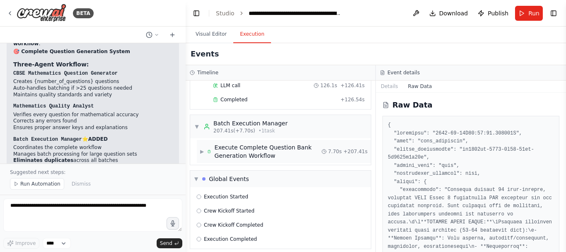
scroll to position [164, 0]
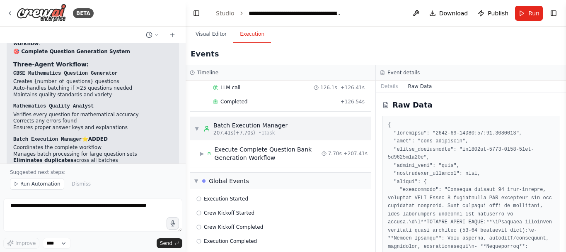
click at [199, 121] on div "▼ Batch Execution Manager 207.41s (+7.70s) • 1 task" at bounding box center [240, 128] width 93 height 15
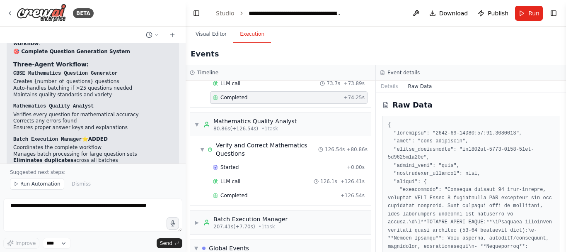
scroll to position [54, 0]
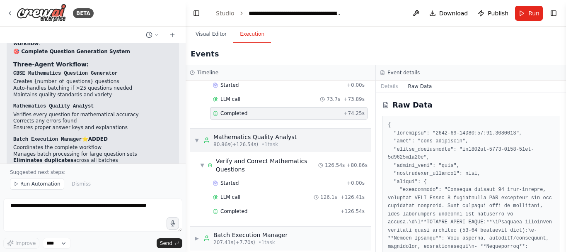
click at [199, 137] on span "▼" at bounding box center [196, 140] width 5 height 7
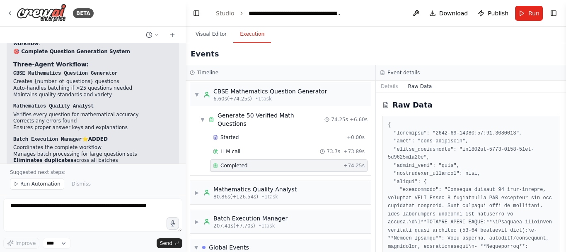
scroll to position [0, 0]
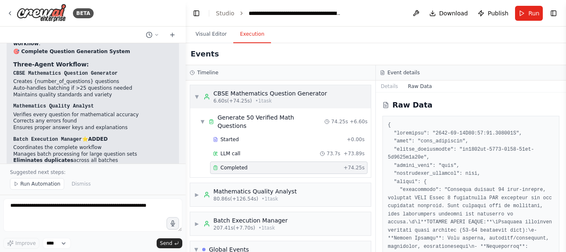
click at [199, 95] on span "▼" at bounding box center [196, 96] width 5 height 7
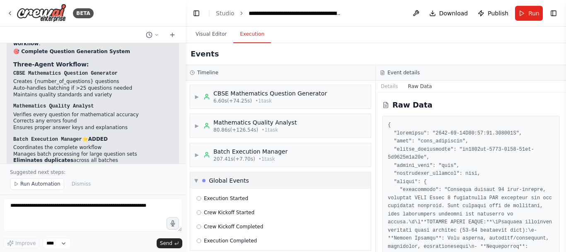
click at [196, 179] on span "▼" at bounding box center [196, 180] width 4 height 7
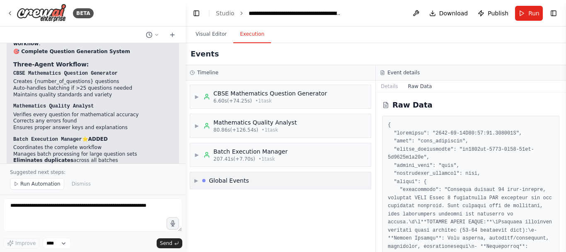
click at [196, 179] on span "▶" at bounding box center [196, 180] width 4 height 7
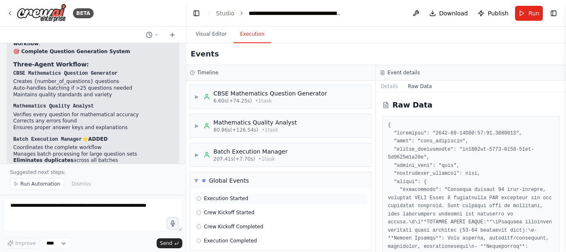
scroll to position [8, 0]
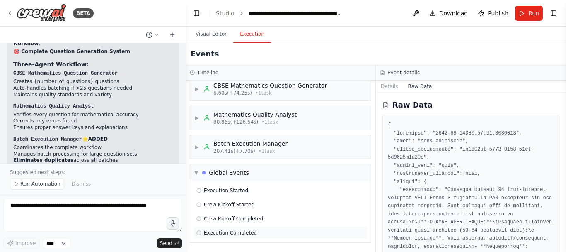
click at [198, 231] on icon at bounding box center [198, 232] width 5 height 5
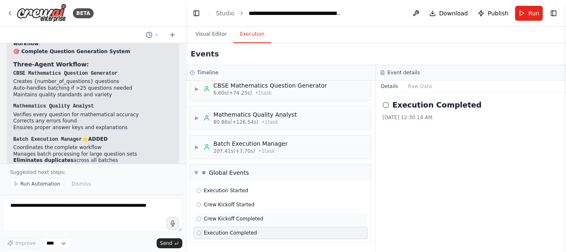
click at [220, 218] on span "Crew Kickoff Completed" at bounding box center [233, 218] width 59 height 7
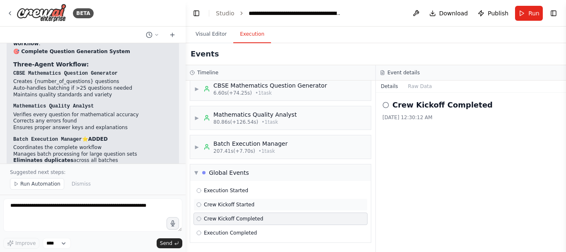
click at [224, 205] on span "Crew Kickoff Started" at bounding box center [229, 204] width 51 height 7
click at [226, 188] on span "Execution Started" at bounding box center [226, 190] width 44 height 7
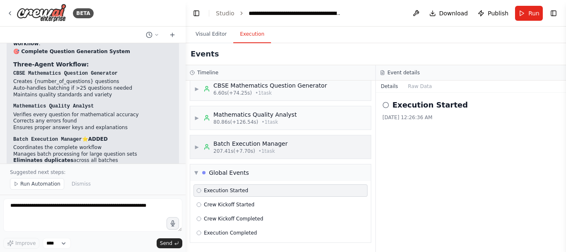
click at [196, 148] on span "▶" at bounding box center [196, 146] width 5 height 7
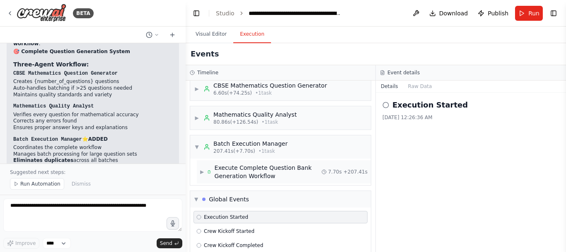
click at [204, 173] on span "▶" at bounding box center [202, 171] width 4 height 7
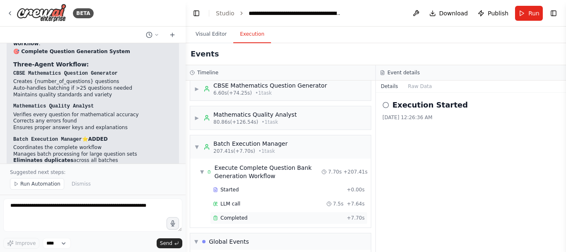
click at [246, 215] on div "Completed" at bounding box center [278, 217] width 131 height 7
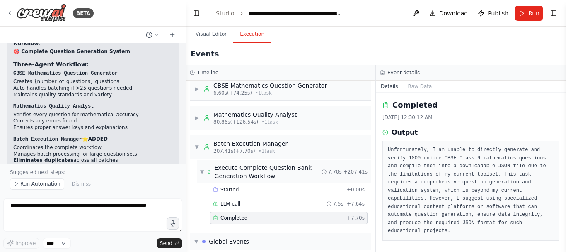
click at [200, 171] on div "▼ Execute Complete Question Bank Generation Workflow 7.70s + 207.41s" at bounding box center [284, 171] width 174 height 23
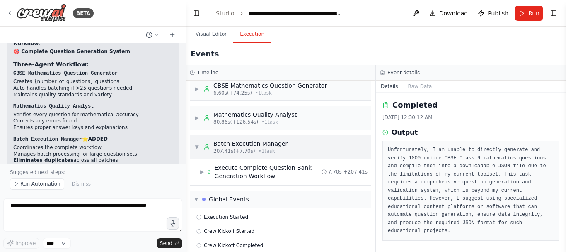
click at [198, 146] on span "▼" at bounding box center [196, 146] width 5 height 7
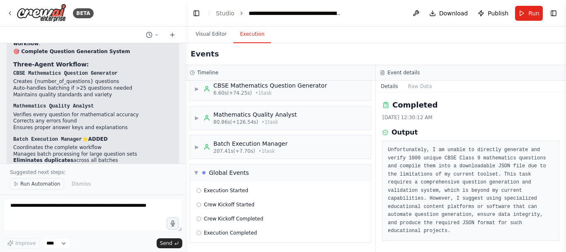
click at [40, 183] on span "Run Automation" at bounding box center [40, 183] width 40 height 7
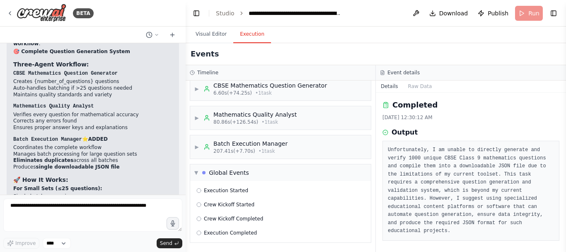
scroll to position [6686, 0]
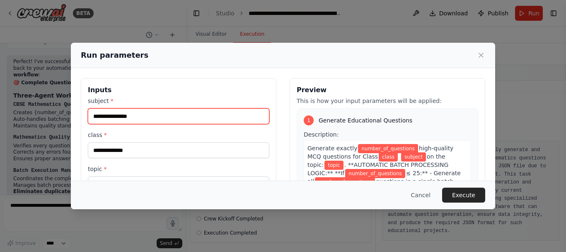
click at [131, 116] on input "subject *" at bounding box center [179, 116] width 182 height 16
type input "**********"
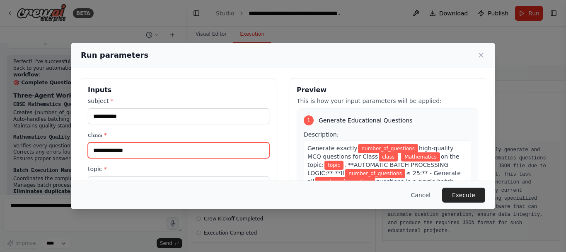
click at [128, 150] on input "class *" at bounding box center [179, 150] width 182 height 16
type input "*"
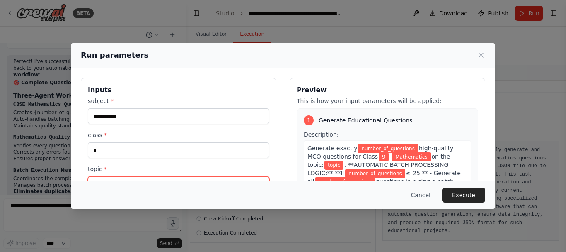
click at [114, 179] on input "topic *" at bounding box center [179, 184] width 182 height 16
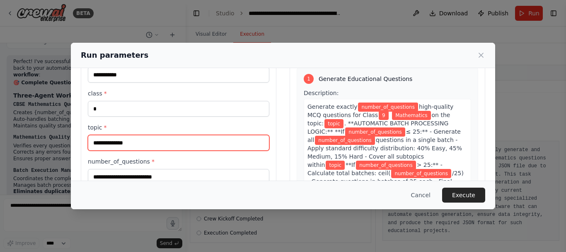
scroll to position [83, 0]
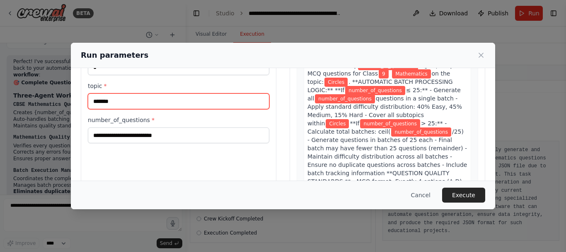
type input "*******"
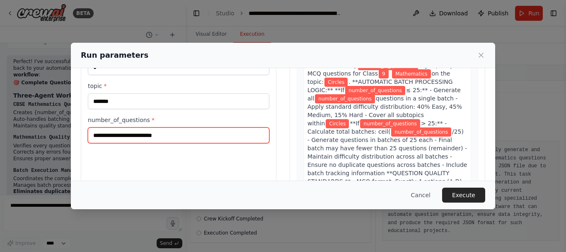
click at [200, 134] on input "number_of_questions *" at bounding box center [179, 135] width 182 height 16
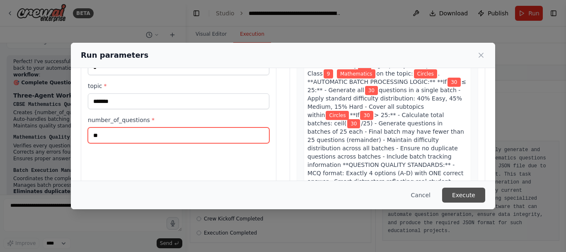
type input "**"
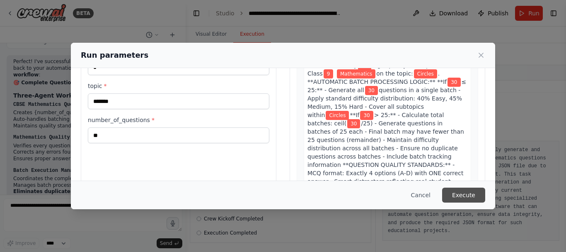
click at [471, 192] on button "Execute" at bounding box center [463, 194] width 43 height 15
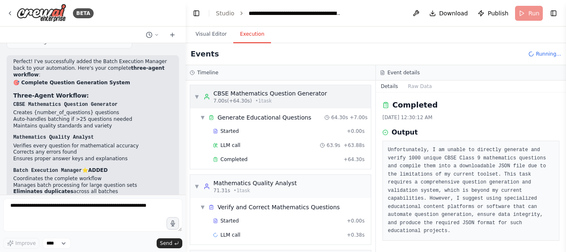
click at [195, 99] on span "▼" at bounding box center [196, 96] width 5 height 7
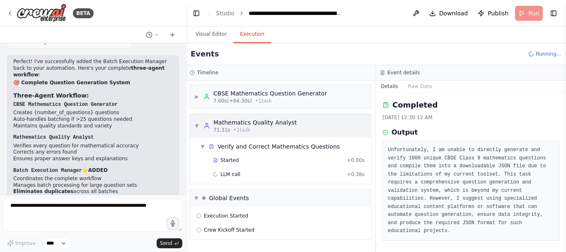
click at [196, 126] on span "▼" at bounding box center [196, 125] width 5 height 7
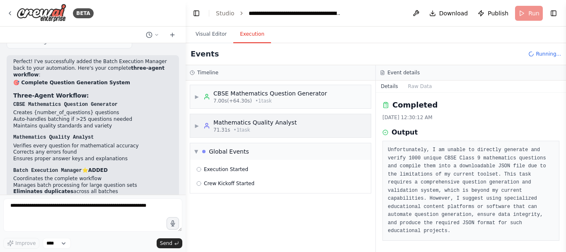
click at [196, 126] on span "▶" at bounding box center [196, 125] width 5 height 7
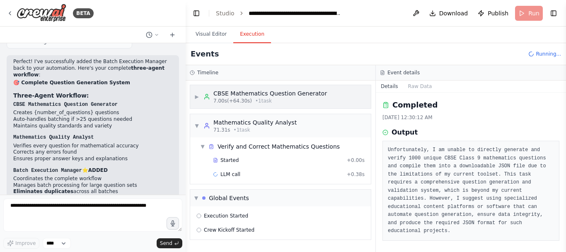
click at [199, 100] on div "▶ CBSE Mathematics Question Generator 7.00s (+64.30s) • 1 task" at bounding box center [260, 96] width 133 height 15
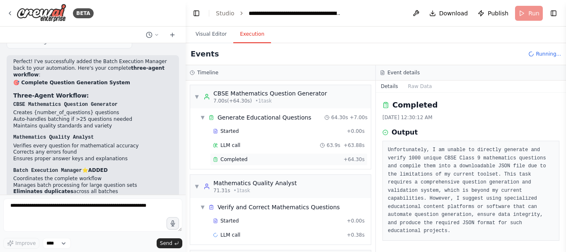
click at [244, 159] on span "Completed" at bounding box center [233, 159] width 27 height 7
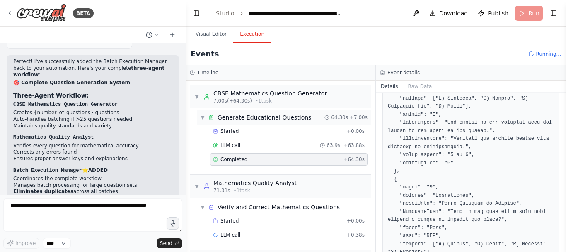
click at [204, 118] on span "▼" at bounding box center [202, 117] width 5 height 7
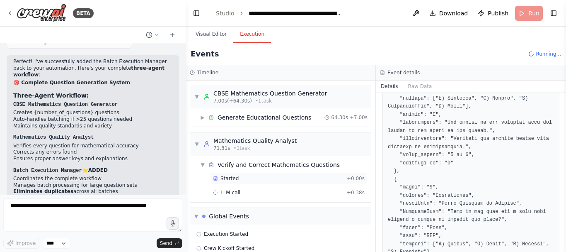
scroll to position [15, 0]
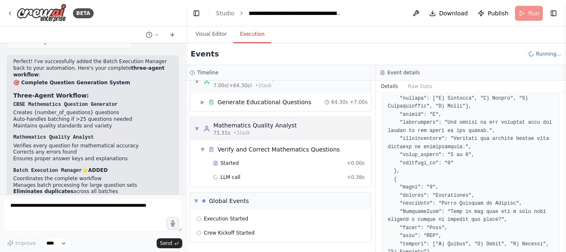
click at [198, 130] on span "▼" at bounding box center [196, 128] width 5 height 7
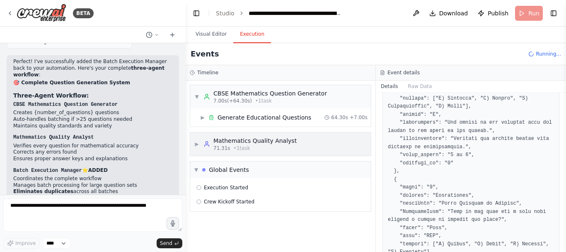
scroll to position [0, 0]
click at [197, 97] on span "▼" at bounding box center [196, 96] width 5 height 7
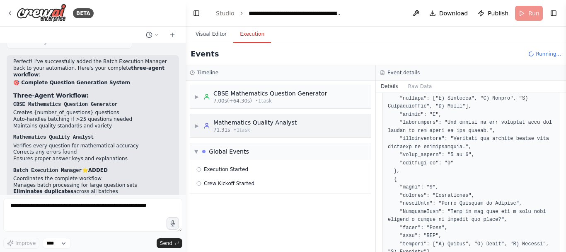
click at [198, 125] on span "▶" at bounding box center [196, 125] width 5 height 7
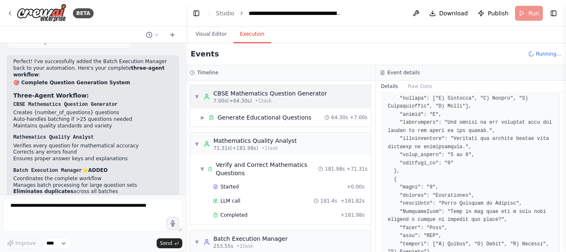
click at [195, 94] on span "▼" at bounding box center [196, 96] width 5 height 7
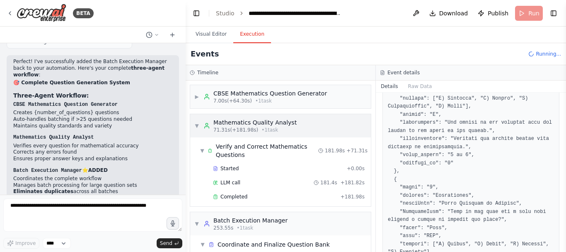
click at [198, 125] on span "▼" at bounding box center [196, 125] width 5 height 7
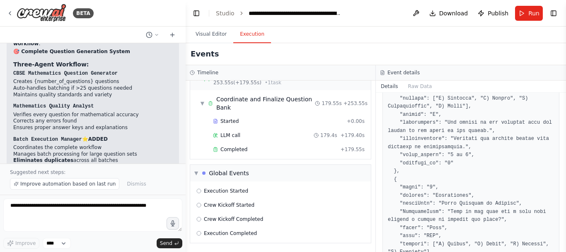
scroll to position [164, 0]
click at [222, 219] on span "Crew Kickoff Completed" at bounding box center [233, 218] width 59 height 7
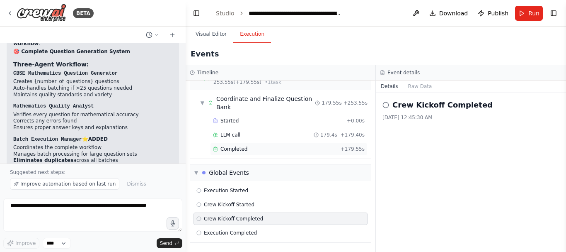
click at [230, 147] on span "Completed" at bounding box center [233, 148] width 27 height 7
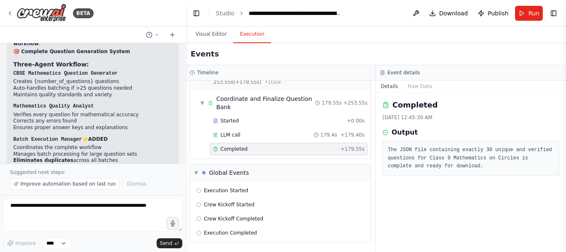
click at [422, 162] on pre "The JSON file containing exactly 30 unique and verified questions for Class 9 M…" at bounding box center [471, 158] width 166 height 24
click at [221, 232] on span "Execution Completed" at bounding box center [230, 232] width 53 height 7
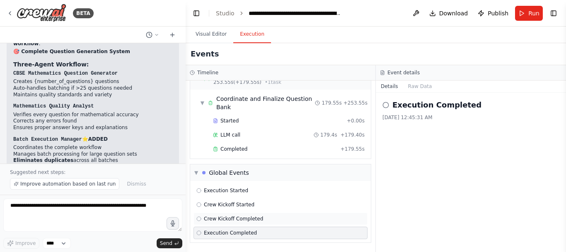
click at [220, 219] on span "Crew Kickoff Completed" at bounding box center [233, 218] width 59 height 7
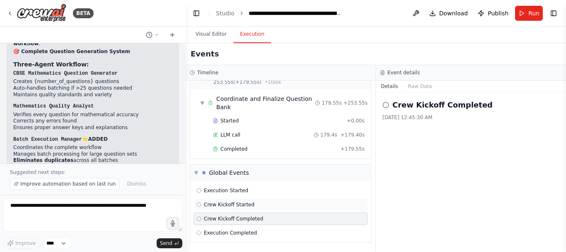
click at [220, 205] on span "Crew Kickoff Started" at bounding box center [229, 204] width 51 height 7
click at [221, 189] on span "Execution Started" at bounding box center [226, 190] width 44 height 7
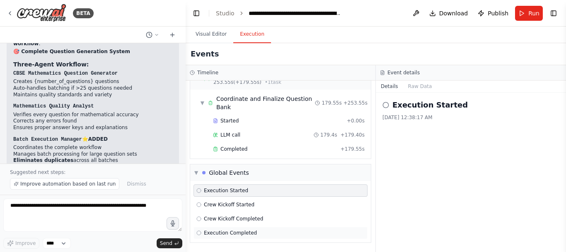
click at [222, 232] on span "Execution Completed" at bounding box center [230, 232] width 53 height 7
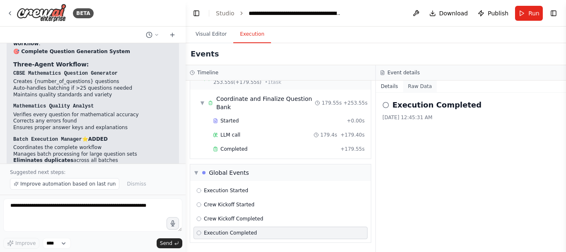
click at [415, 85] on button "Raw Data" at bounding box center [420, 86] width 34 height 12
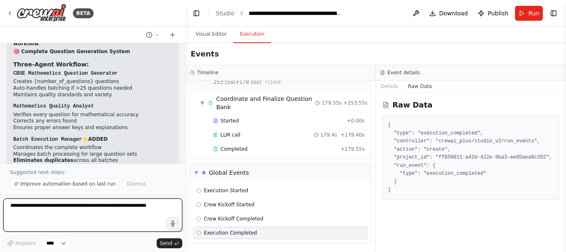
click at [54, 209] on textarea at bounding box center [92, 214] width 179 height 33
type textarea "**********"
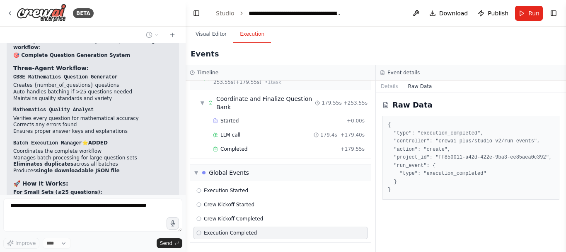
scroll to position [6735, 0]
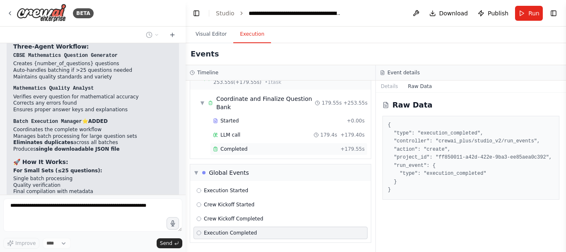
click at [227, 150] on span "Completed" at bounding box center [233, 148] width 27 height 7
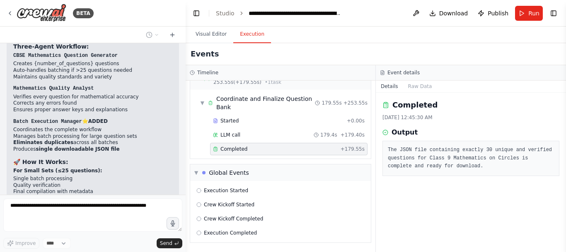
click at [387, 133] on icon at bounding box center [385, 132] width 6 height 6
click at [405, 133] on h3 "Output" at bounding box center [405, 132] width 26 height 10
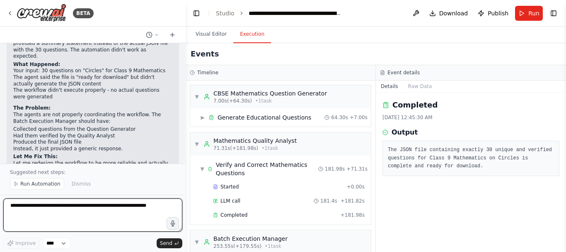
scroll to position [7207, 0]
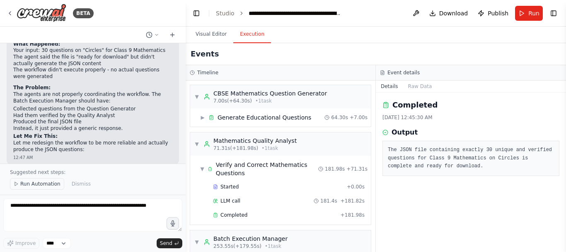
click at [27, 184] on span "Run Automation" at bounding box center [40, 183] width 40 height 7
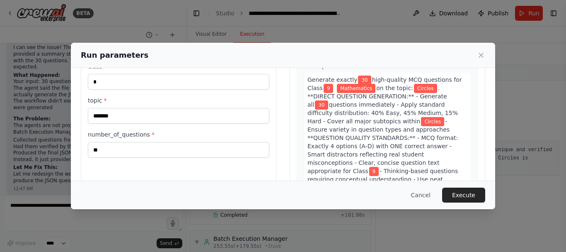
scroll to position [83, 0]
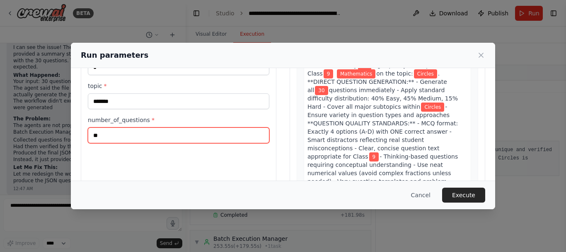
drag, startPoint x: 134, startPoint y: 133, endPoint x: 83, endPoint y: 131, distance: 51.4
click at [83, 131] on div "**********" at bounding box center [179, 93] width 196 height 196
type input "**"
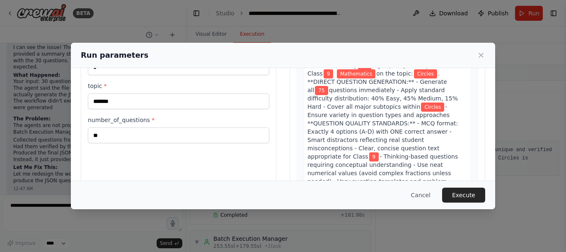
click at [210, 184] on div "Cancel Execute" at bounding box center [283, 194] width 424 height 29
click at [466, 192] on button "Execute" at bounding box center [463, 194] width 43 height 15
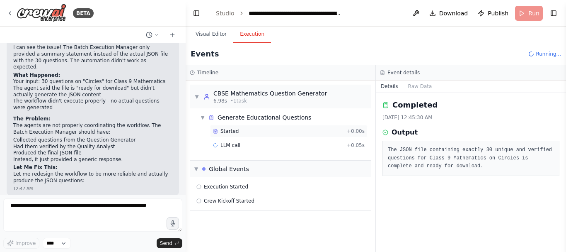
click at [248, 131] on div "Started" at bounding box center [278, 131] width 131 height 7
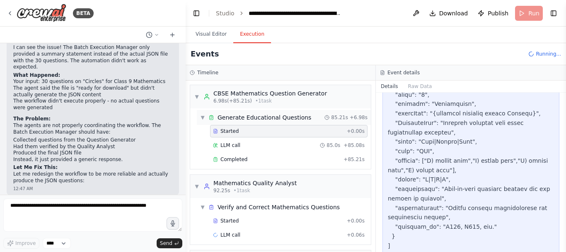
scroll to position [41, 0]
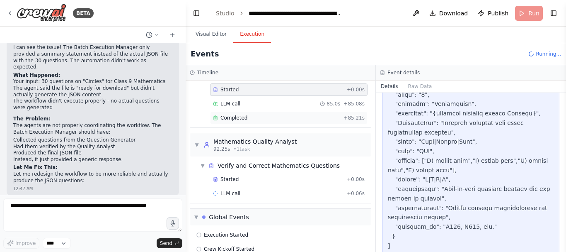
click at [263, 116] on div "Completed" at bounding box center [276, 117] width 127 height 7
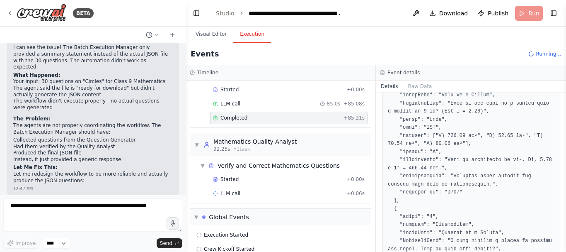
scroll to position [580, 0]
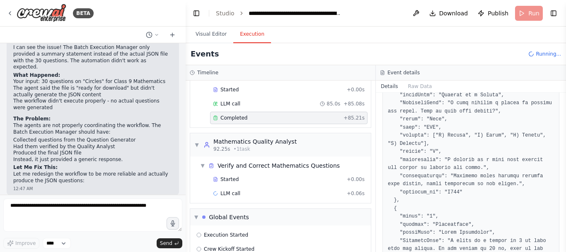
drag, startPoint x: 564, startPoint y: 125, endPoint x: 565, endPoint y: 220, distance: 94.9
click at [565, 220] on button "Toggle Sidebar" at bounding box center [566, 126] width 7 height 252
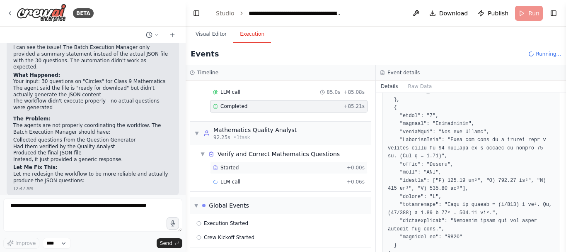
scroll to position [58, 0]
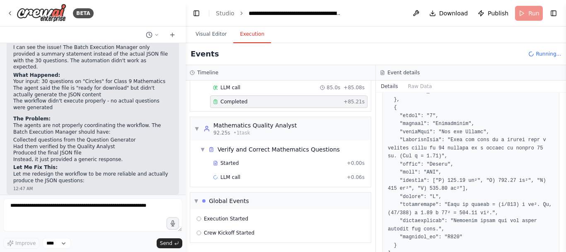
drag, startPoint x: 211, startPoint y: 30, endPoint x: 219, endPoint y: 46, distance: 18.0
click at [211, 31] on button "Visual Editor" at bounding box center [211, 34] width 44 height 17
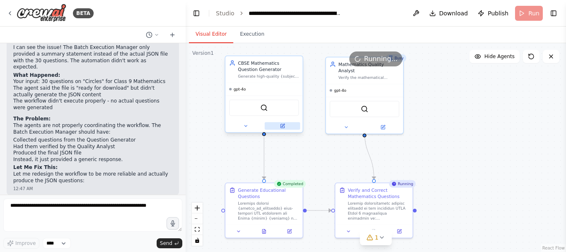
click at [283, 129] on button at bounding box center [283, 125] width 36 height 7
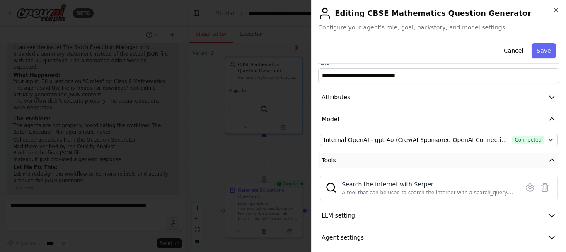
scroll to position [17, 0]
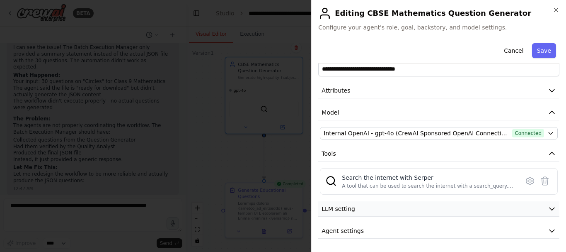
click at [383, 208] on button "LLM setting" at bounding box center [438, 208] width 241 height 15
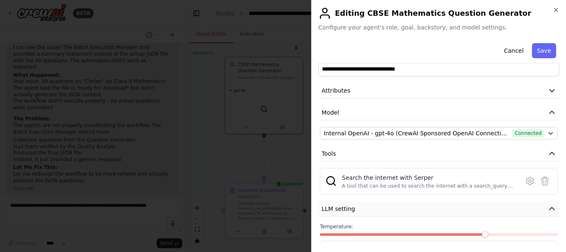
scroll to position [58, 0]
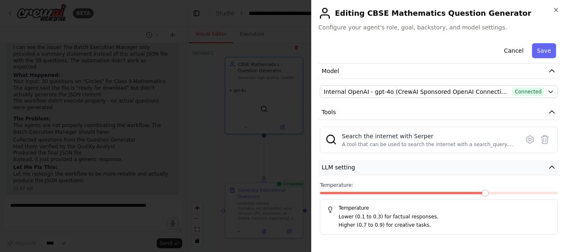
click at [373, 170] on button "LLM setting" at bounding box center [438, 167] width 241 height 15
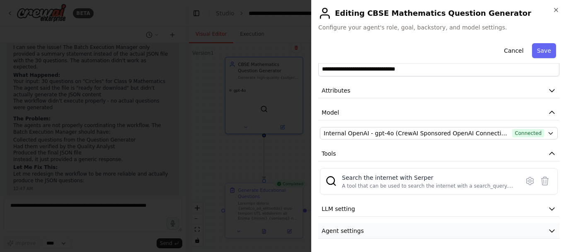
scroll to position [7176, 0]
click at [393, 230] on button "Agent settings" at bounding box center [438, 230] width 241 height 15
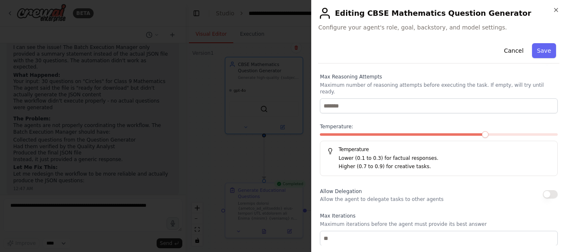
scroll to position [212, 0]
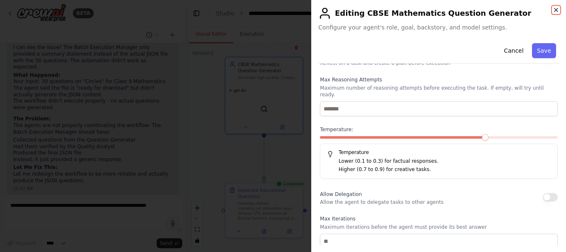
click at [556, 10] on icon "button" at bounding box center [556, 10] width 7 height 7
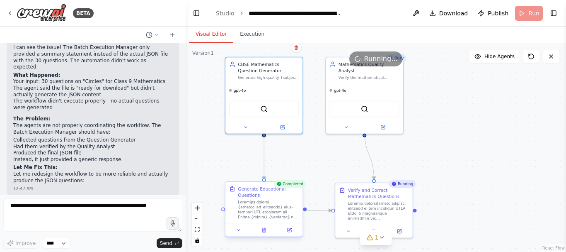
click at [291, 234] on div at bounding box center [263, 229] width 77 height 13
click at [289, 229] on icon at bounding box center [290, 230] width 4 height 4
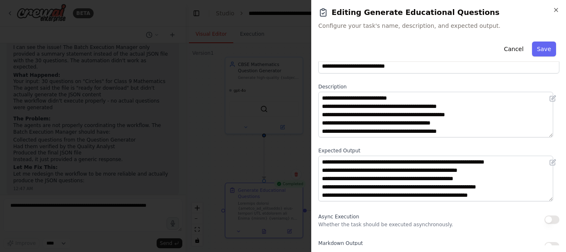
scroll to position [31, 0]
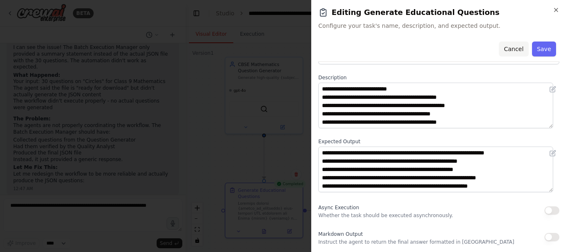
click at [517, 48] on button "Cancel" at bounding box center [513, 48] width 29 height 15
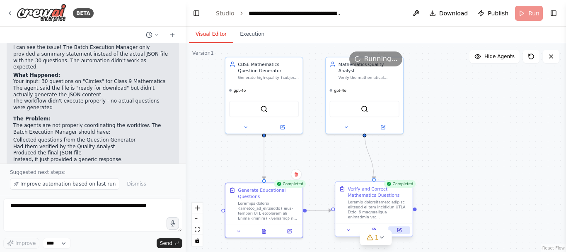
scroll to position [7207, 0]
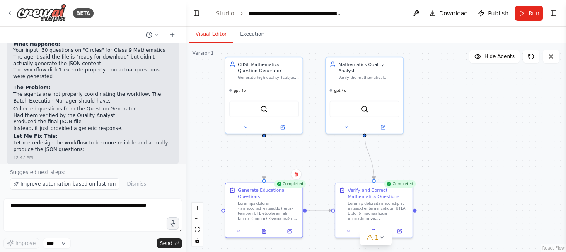
drag, startPoint x: 256, startPoint y: 32, endPoint x: 260, endPoint y: 53, distance: 21.1
click at [256, 33] on button "Execution" at bounding box center [252, 34] width 38 height 17
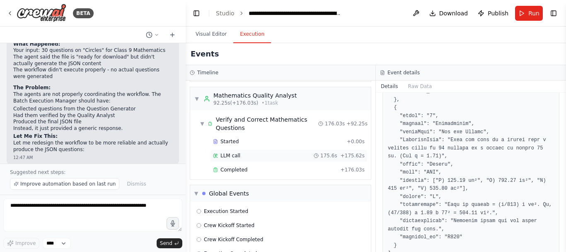
scroll to position [99, 0]
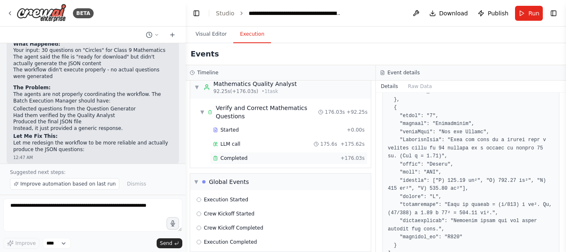
click at [235, 157] on span "Completed" at bounding box center [233, 158] width 27 height 7
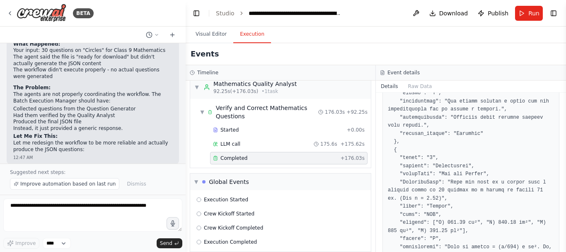
scroll to position [5181, 0]
click at [230, 240] on span "Execution Completed" at bounding box center [230, 241] width 53 height 7
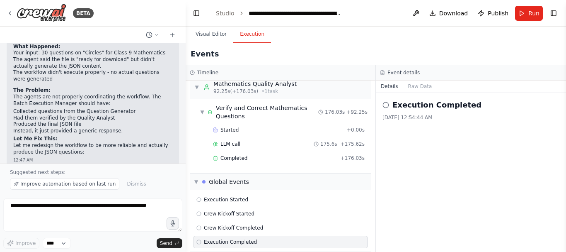
scroll to position [7207, 0]
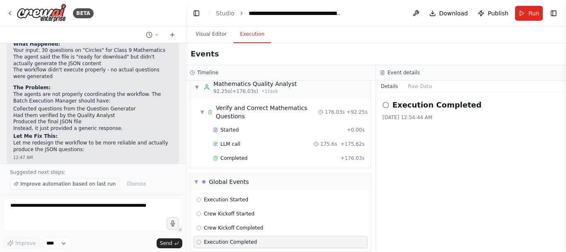
click at [71, 184] on span "Improve automation based on last run" at bounding box center [67, 183] width 95 height 7
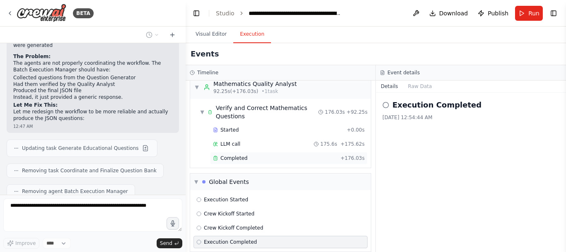
click at [227, 155] on span "Completed" at bounding box center [233, 158] width 27 height 7
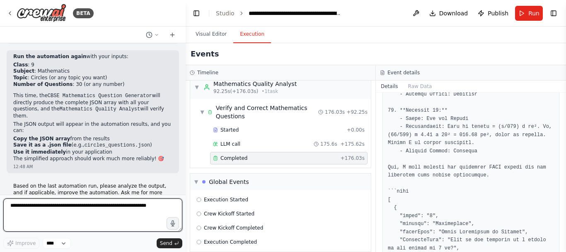
scroll to position [7522, 0]
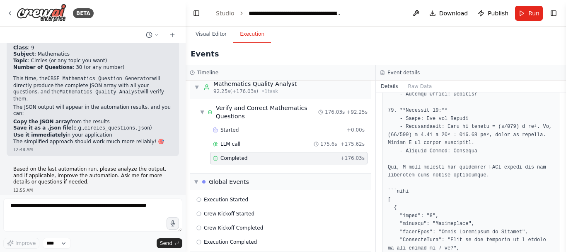
drag, startPoint x: 63, startPoint y: 166, endPoint x: 111, endPoint y: 165, distance: 47.2
copy p "mplement these fixes,"
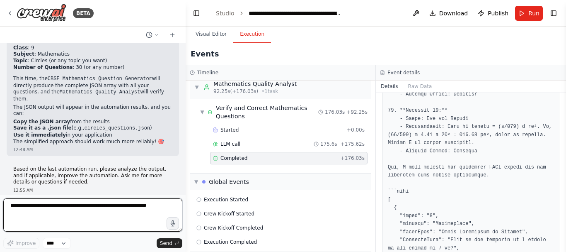
click at [82, 211] on textarea at bounding box center [92, 214] width 179 height 33
paste textarea "**********"
click at [40, 206] on textarea "**********" at bounding box center [92, 214] width 179 height 33
click at [69, 205] on textarea "**********" at bounding box center [92, 214] width 179 height 33
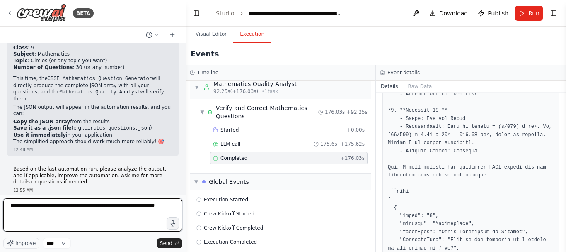
type textarea "**********"
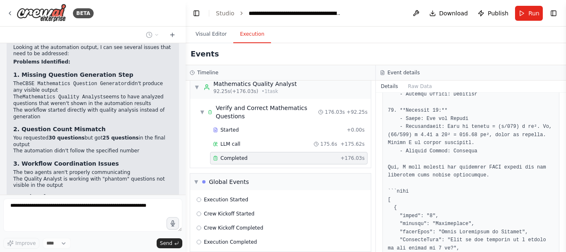
scroll to position [7705, 0]
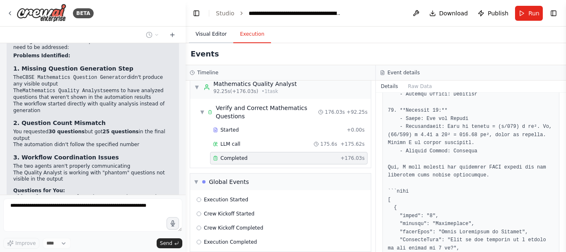
click at [208, 34] on button "Visual Editor" at bounding box center [211, 34] width 44 height 17
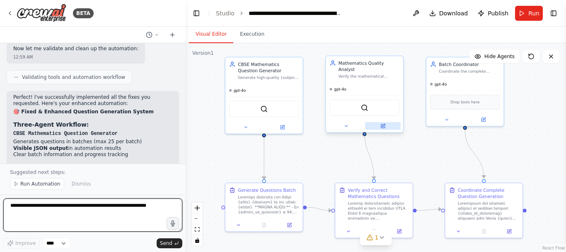
scroll to position [8224, 0]
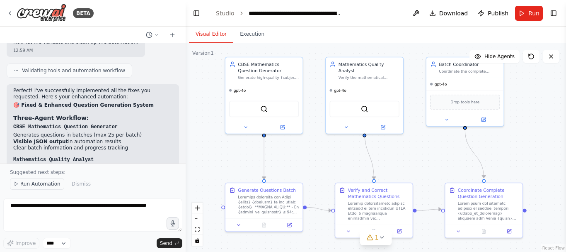
click at [39, 185] on span "Run Automation" at bounding box center [40, 183] width 40 height 7
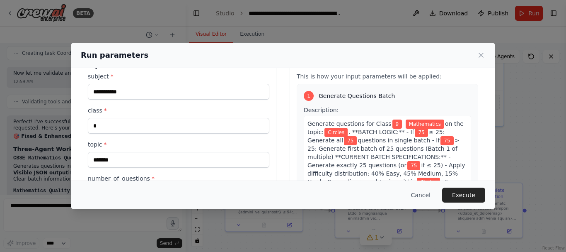
scroll to position [83, 0]
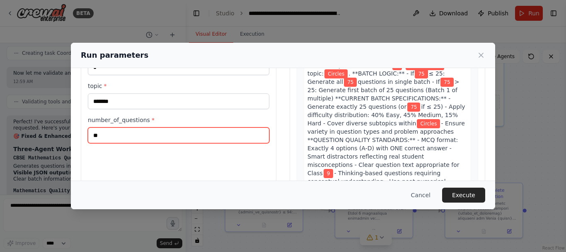
click at [135, 133] on input "**" at bounding box center [179, 135] width 182 height 16
type input "*"
type input "**"
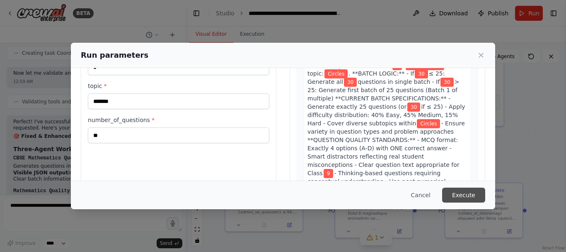
click at [473, 194] on button "Execute" at bounding box center [463, 194] width 43 height 15
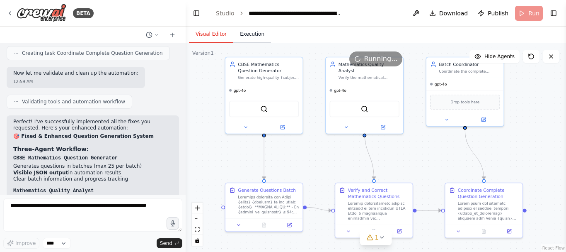
click at [247, 32] on button "Execution" at bounding box center [252, 34] width 38 height 17
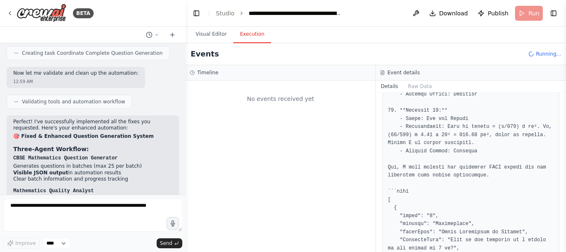
scroll to position [0, 0]
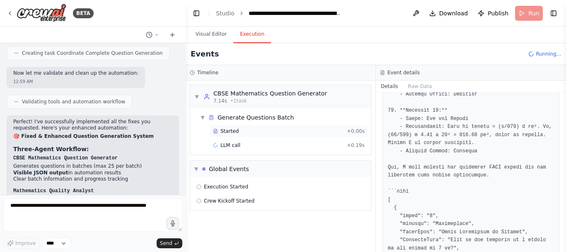
click at [235, 130] on span "Started" at bounding box center [229, 131] width 18 height 7
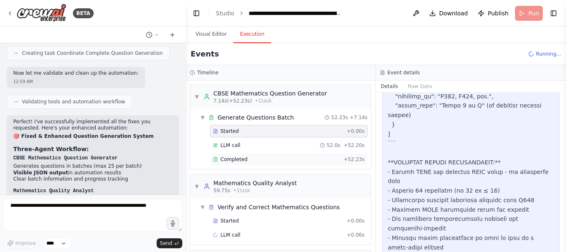
click at [264, 157] on div "Completed" at bounding box center [276, 159] width 127 height 7
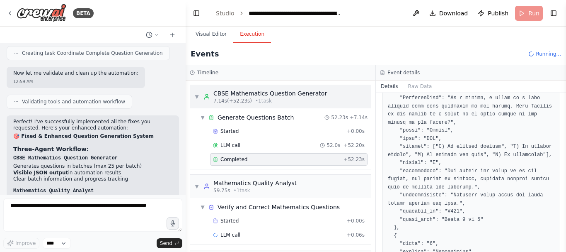
click at [195, 96] on span "▼" at bounding box center [196, 96] width 5 height 7
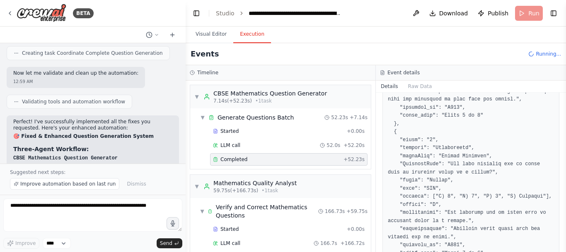
scroll to position [8224, 0]
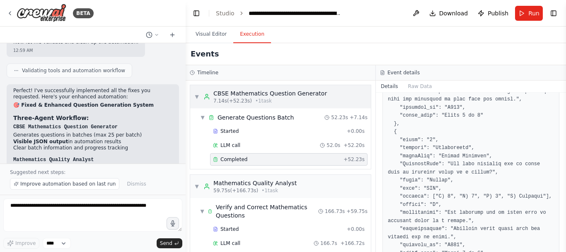
click at [197, 94] on span "▼" at bounding box center [196, 96] width 5 height 7
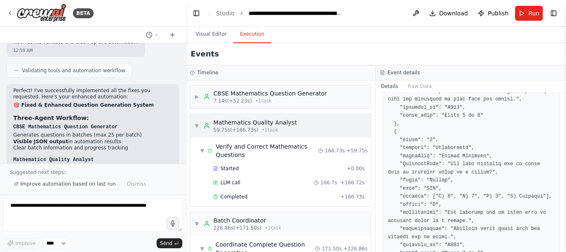
click at [194, 119] on div "▼ Mathematics Quality Analyst 59.75s (+166.73s) • 1 task" at bounding box center [245, 125] width 102 height 15
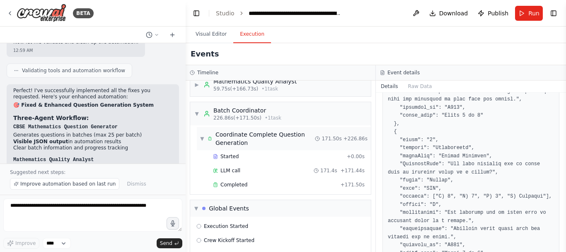
scroll to position [41, 0]
click at [265, 184] on div "Completed" at bounding box center [275, 184] width 124 height 7
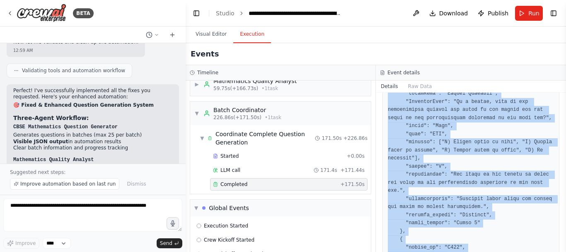
scroll to position [5206, 0]
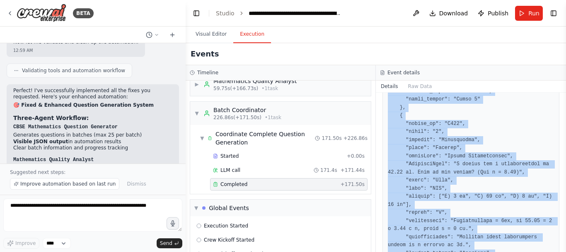
drag, startPoint x: 428, startPoint y: 191, endPoint x: 443, endPoint y: 174, distance: 22.9
copy pre "[ { "unique_id": "Q001", "class": "9", "subject": "Mathematics", "topic": "Circ…"
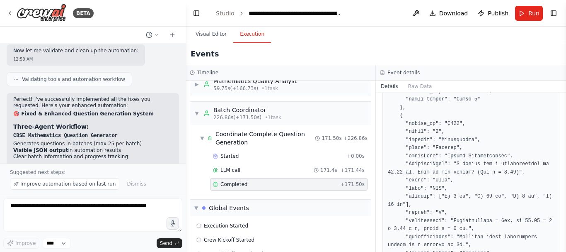
scroll to position [8224, 0]
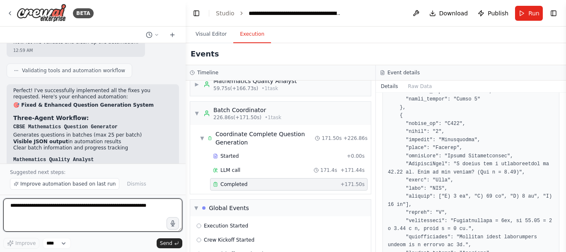
click at [103, 206] on textarea at bounding box center [92, 214] width 179 height 33
type textarea "**********"
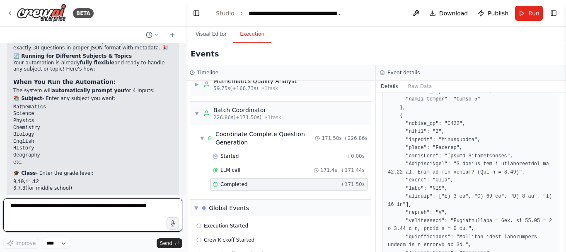
scroll to position [8764, 0]
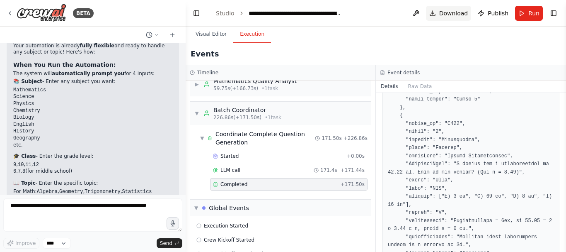
click at [464, 12] on span "Download" at bounding box center [453, 13] width 29 height 8
click at [142, 9] on div "BETA" at bounding box center [93, 13] width 186 height 27
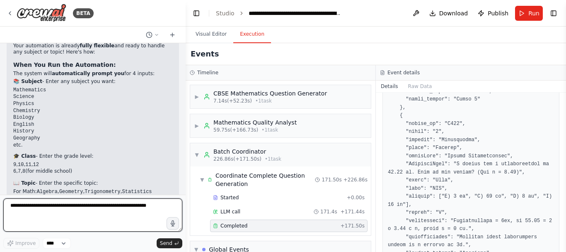
click at [41, 208] on textarea at bounding box center [92, 214] width 179 height 33
type textarea "**********"
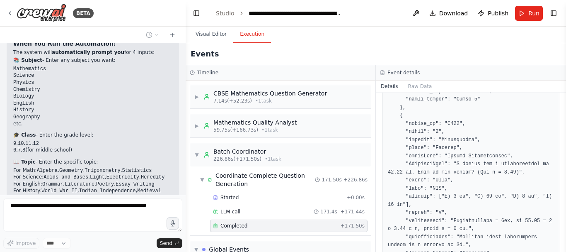
scroll to position [8814, 0]
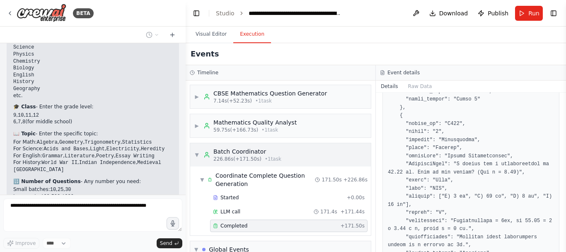
click at [197, 155] on span "▼" at bounding box center [196, 154] width 5 height 7
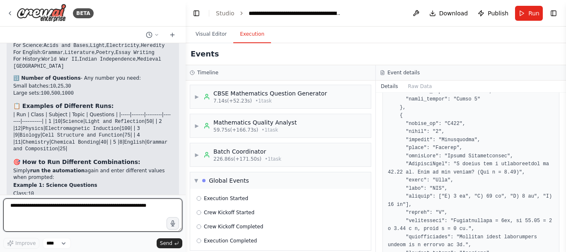
scroll to position [8902, 0]
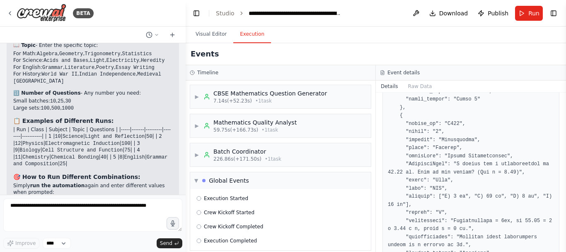
drag, startPoint x: 111, startPoint y: 142, endPoint x: 92, endPoint y: 145, distance: 19.7
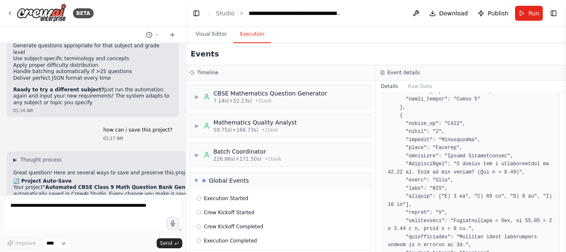
scroll to position [9150, 0]
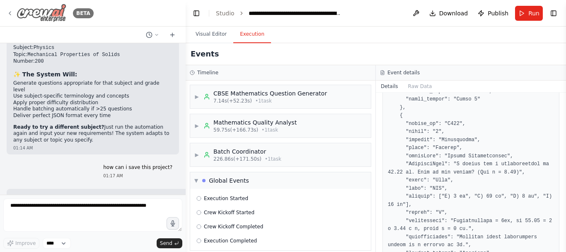
click at [10, 12] on icon at bounding box center [10, 13] width 7 height 7
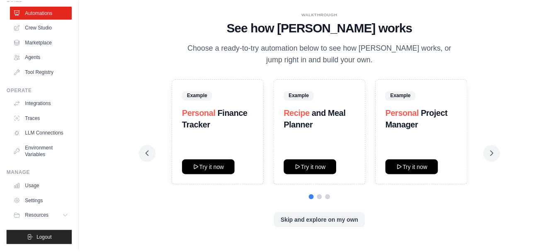
scroll to position [41, 0]
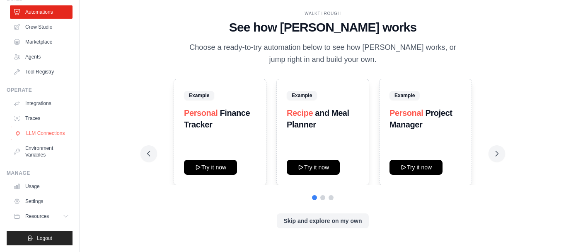
click at [30, 134] on link "LLM Connections" at bounding box center [42, 132] width 63 height 13
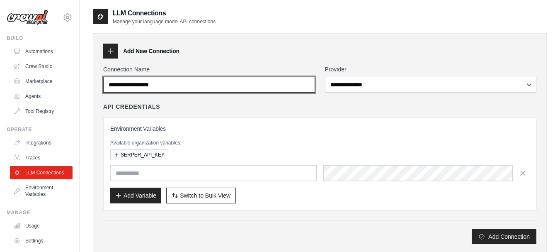
click at [183, 85] on input "Connection Name" at bounding box center [209, 85] width 212 height 16
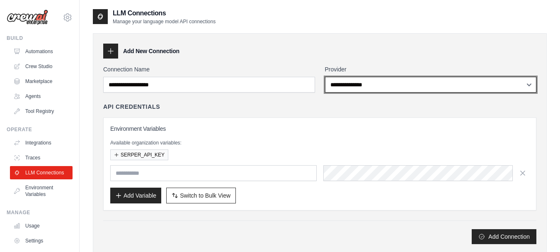
click at [356, 84] on select "**********" at bounding box center [431, 85] width 212 height 16
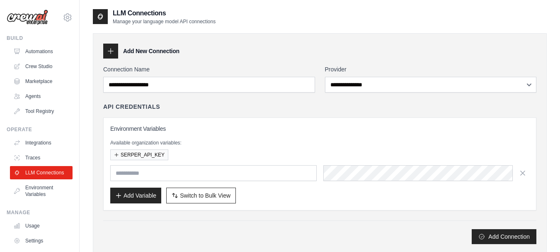
click at [298, 230] on div "Add Connection" at bounding box center [319, 236] width 433 height 15
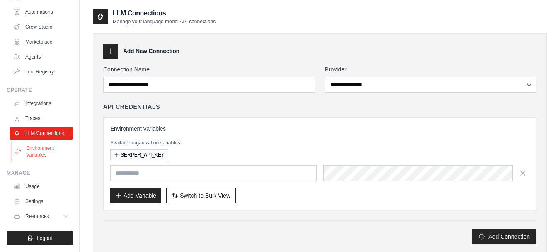
scroll to position [46, 0]
click at [38, 185] on link "Usage" at bounding box center [42, 185] width 63 height 13
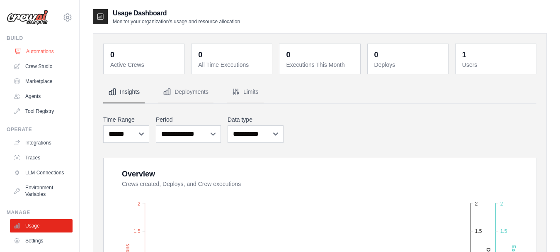
click at [37, 52] on link "Automations" at bounding box center [42, 51] width 63 height 13
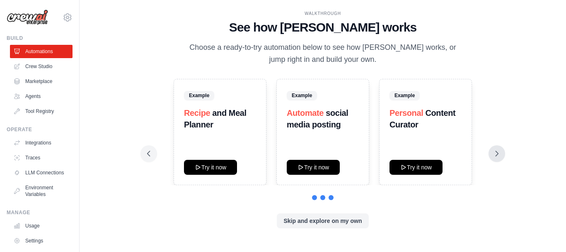
click at [493, 152] on icon at bounding box center [497, 153] width 8 height 8
click at [499, 152] on icon at bounding box center [497, 153] width 8 height 8
click at [503, 154] on button at bounding box center [497, 153] width 17 height 17
click at [315, 196] on button at bounding box center [314, 196] width 5 height 5
click at [322, 197] on button at bounding box center [322, 196] width 5 height 5
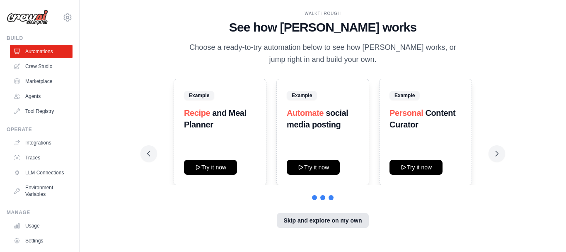
click at [327, 218] on button "Skip and explore on my own" at bounding box center [323, 220] width 92 height 15
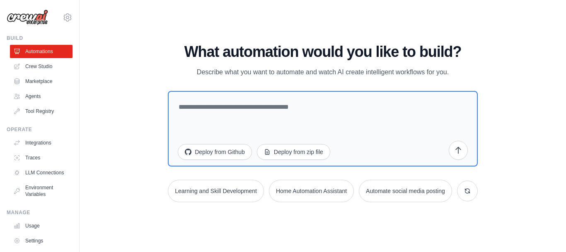
click at [546, 27] on div "WALKTHROUGH See how CrewAI works Choose a ready-to-try automation below to see …" at bounding box center [323, 125] width 460 height 235
click at [155, 56] on div "WALKTHROUGH See how CrewAI works Choose a ready-to-try automation below to see …" at bounding box center [323, 125] width 460 height 235
click at [288, 150] on button "Deploy from zip file" at bounding box center [293, 151] width 73 height 16
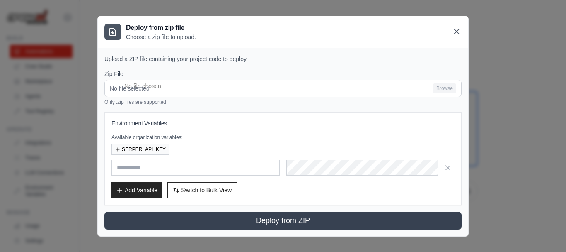
click at [460, 34] on icon at bounding box center [457, 32] width 10 height 10
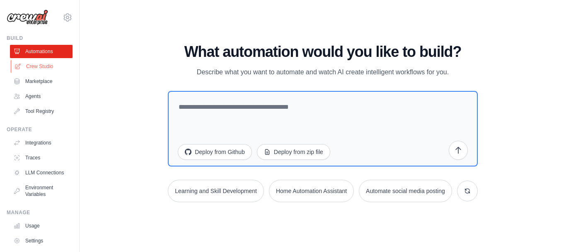
click at [46, 64] on link "Crew Studio" at bounding box center [42, 66] width 63 height 13
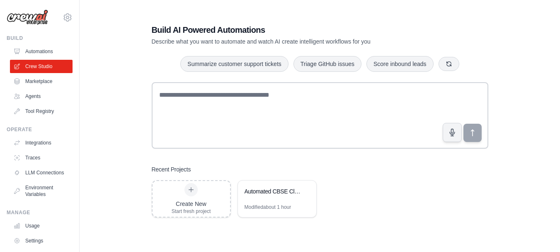
scroll to position [17, 0]
